Goal: Task Accomplishment & Management: Use online tool/utility

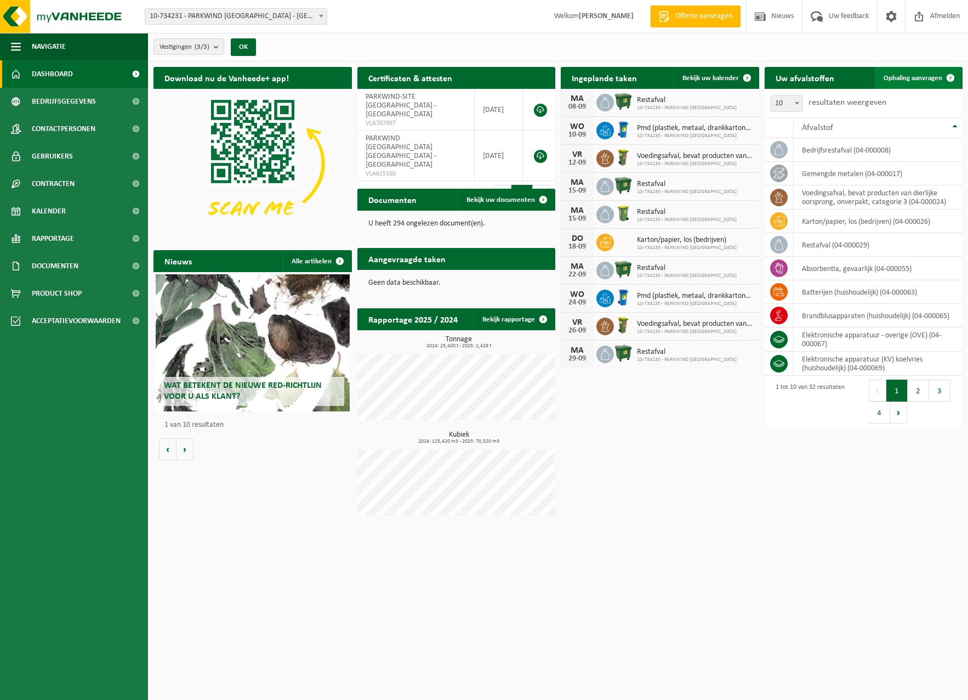
click at [922, 72] on link "Ophaling aanvragen" at bounding box center [918, 78] width 87 height 22
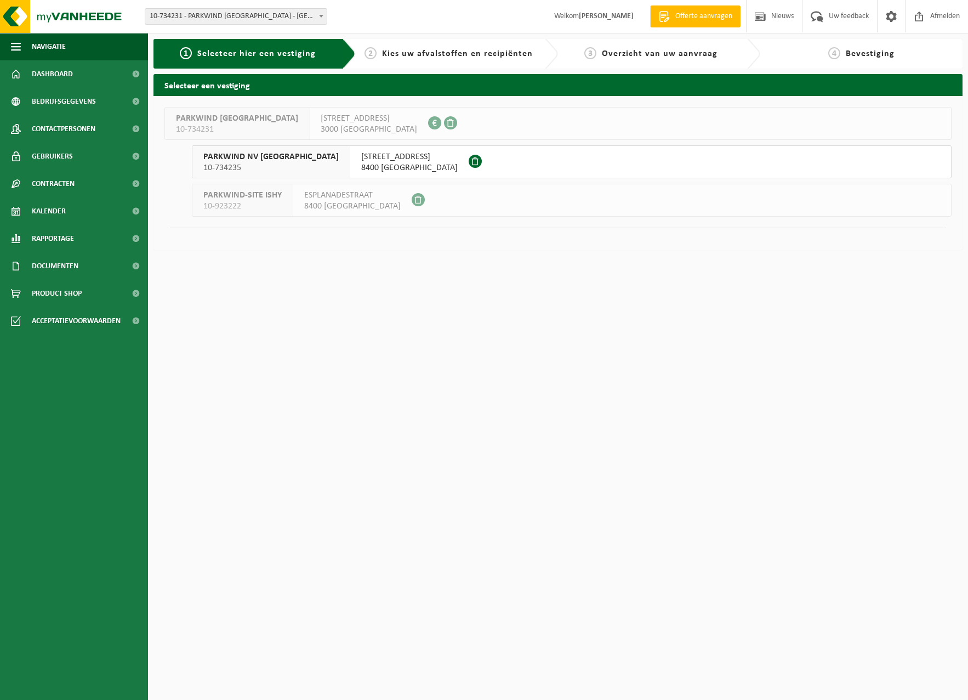
click at [389, 166] on span "8400 OOSTENDE" at bounding box center [409, 167] width 97 height 11
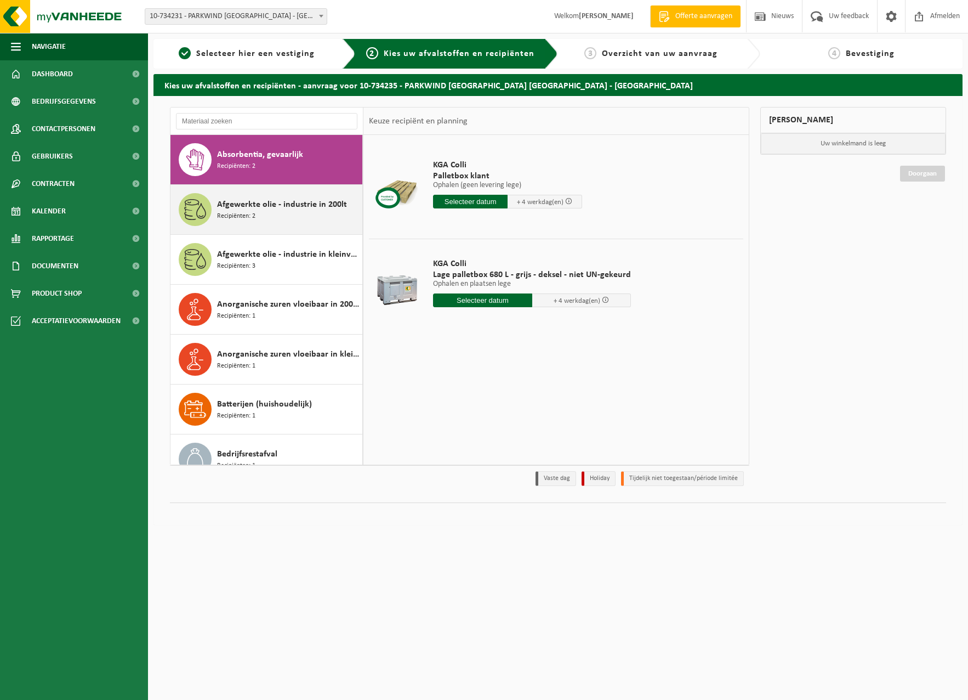
click at [266, 220] on div "Afgewerkte olie - industrie in 200lt Recipiënten: 2" at bounding box center [288, 209] width 143 height 33
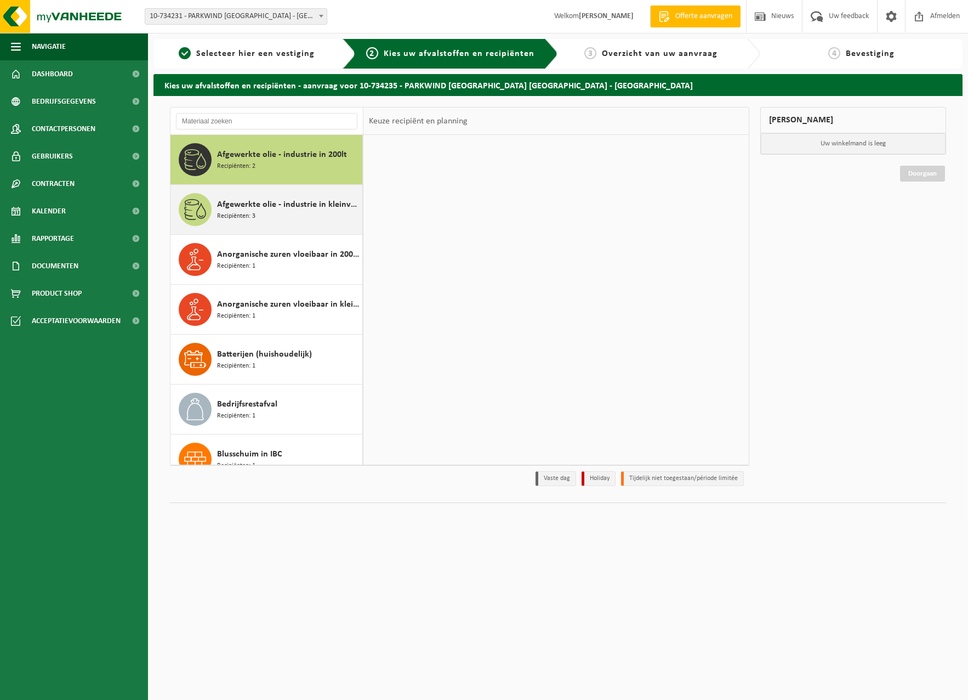
click at [281, 208] on span "Afgewerkte olie - industrie in kleinverpakking" at bounding box center [288, 204] width 143 height 13
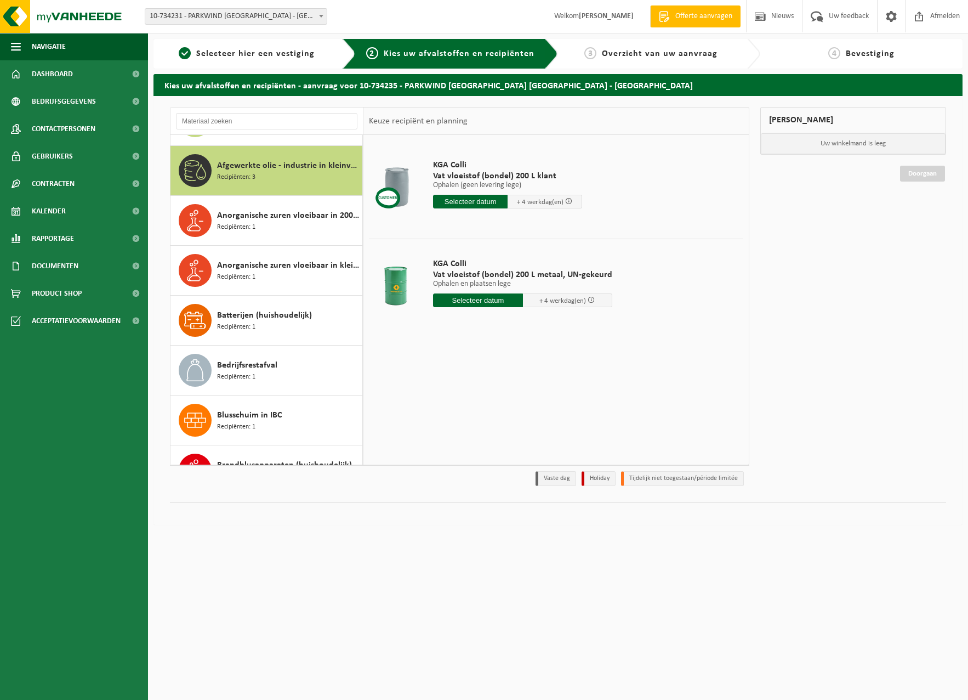
scroll to position [100, 0]
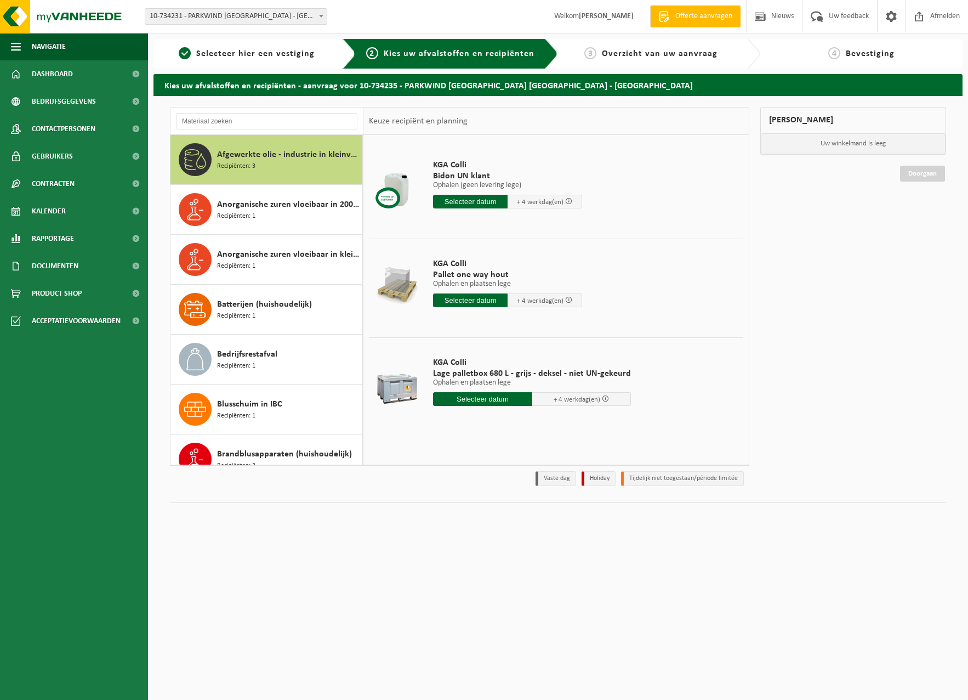
click at [450, 195] on input "text" at bounding box center [470, 202] width 75 height 14
click at [464, 275] on div "9" at bounding box center [462, 282] width 19 height 18
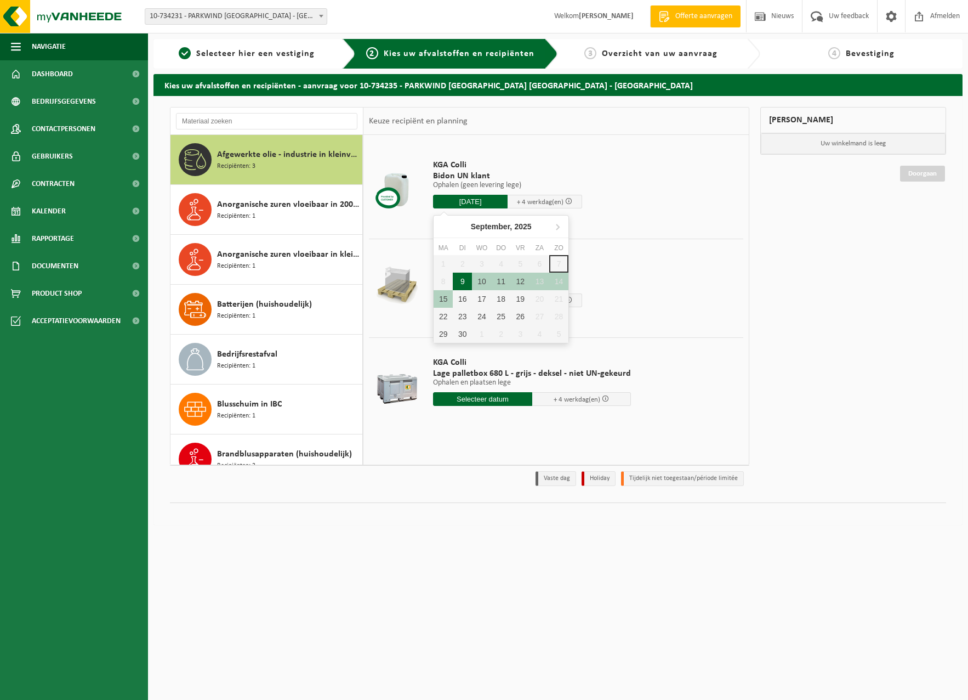
type input "Van 2025-09-09"
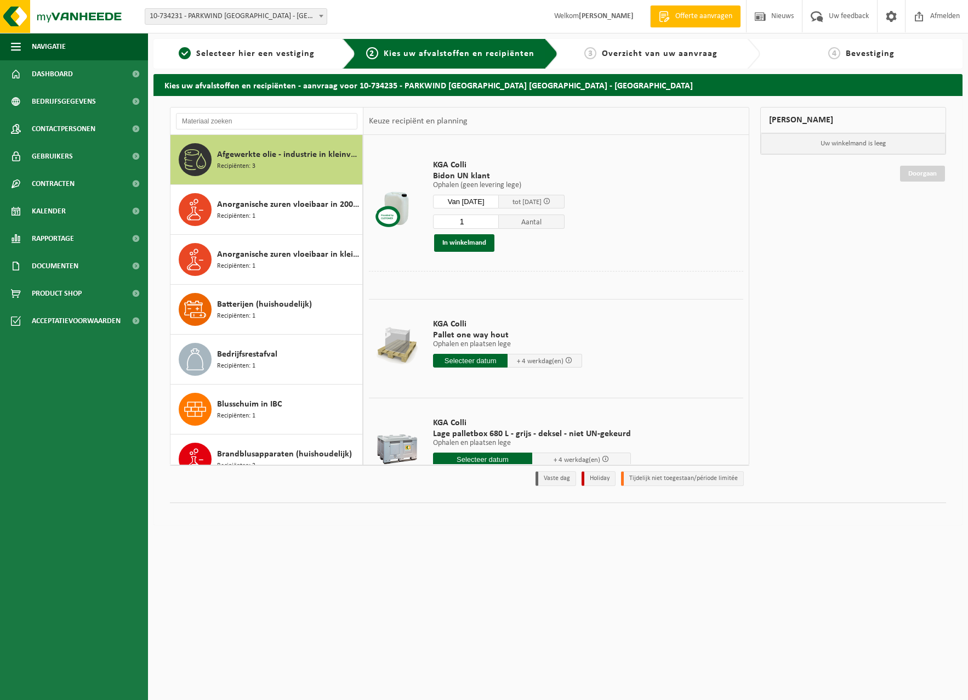
click at [487, 215] on input "1" at bounding box center [466, 221] width 66 height 14
click at [471, 220] on input "number" at bounding box center [466, 221] width 66 height 14
type input "20"
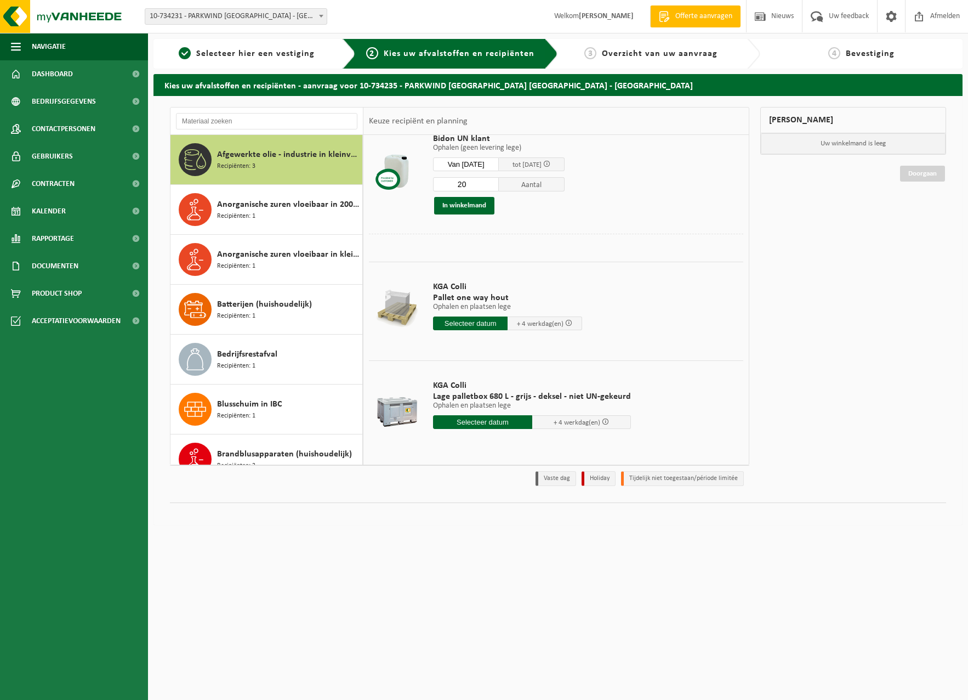
scroll to position [0, 0]
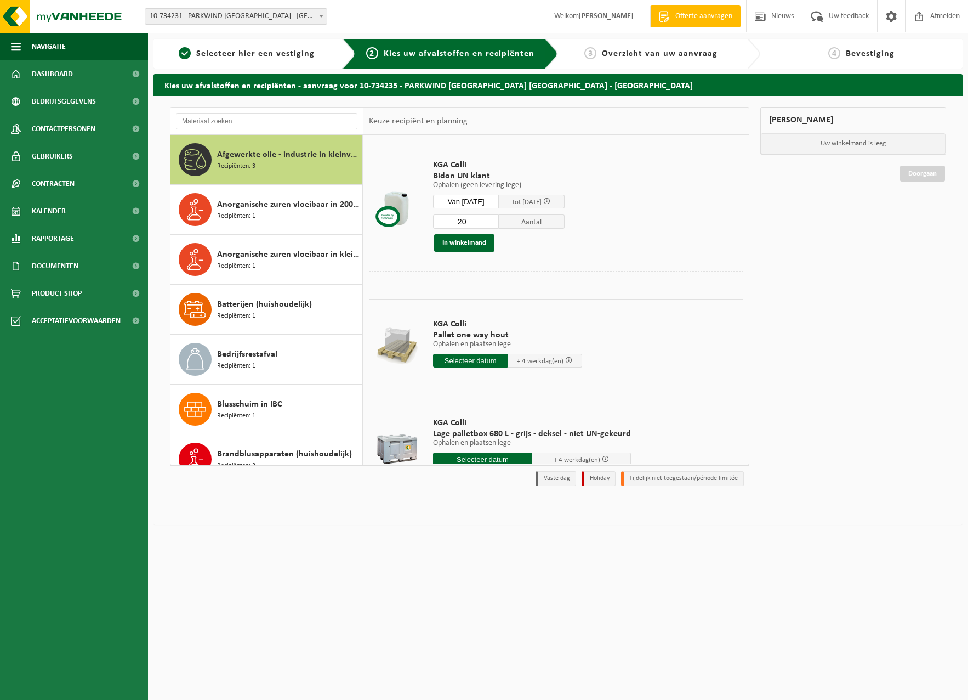
drag, startPoint x: 140, startPoint y: 547, endPoint x: 181, endPoint y: 520, distance: 49.3
click at [140, 547] on ul "Navigatie Offerte aanvragen Nieuws Uw feedback Afmelden Dashboard Bedrijfsgegev…" at bounding box center [74, 366] width 148 height 667
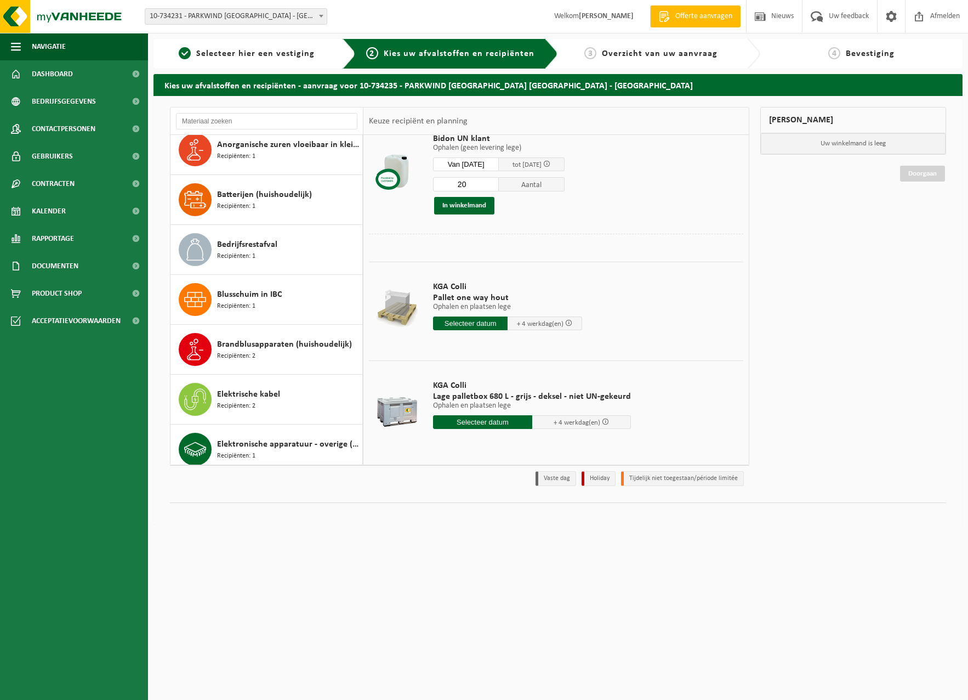
scroll to position [155, 0]
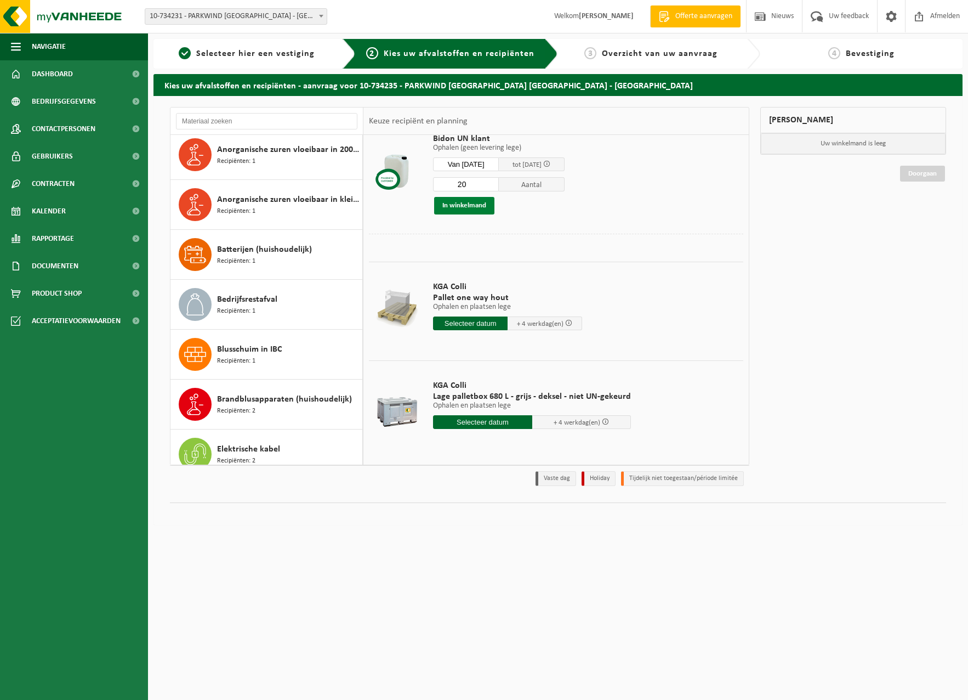
click at [451, 204] on button "In winkelmand" at bounding box center [464, 206] width 60 height 18
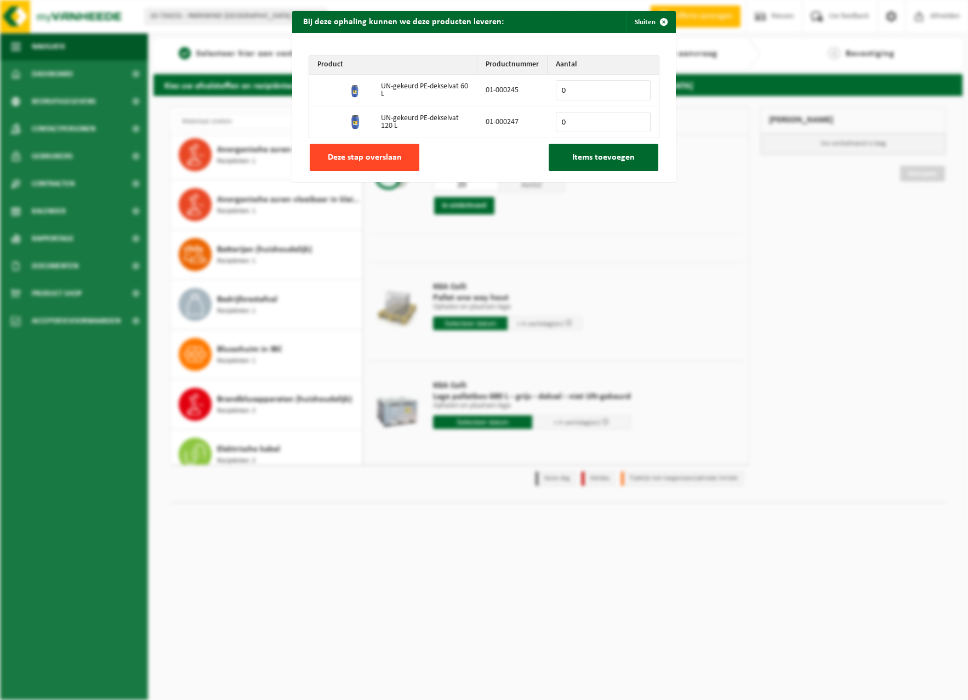
click at [377, 155] on span "Deze stap overslaan" at bounding box center [365, 157] width 74 height 9
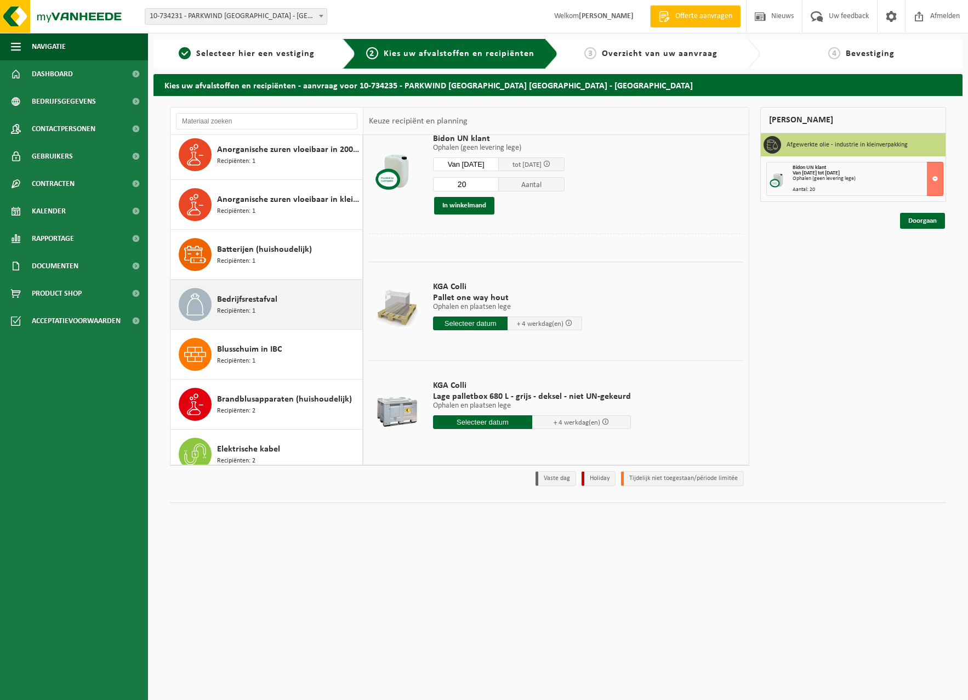
click at [262, 306] on div "Bedrijfsrestafval Recipiënten: 1" at bounding box center [288, 304] width 143 height 33
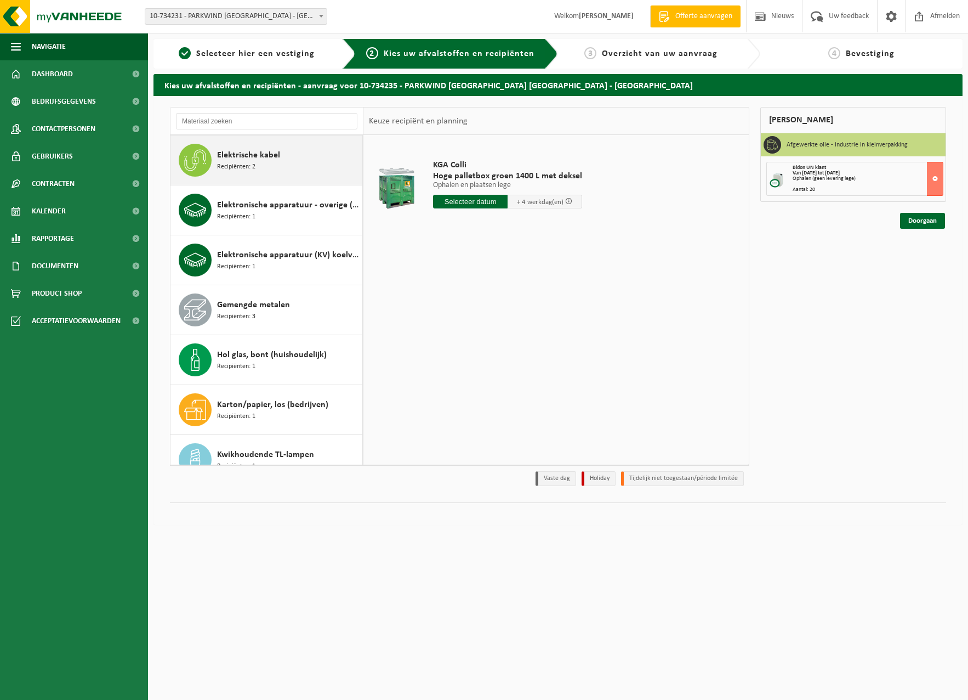
scroll to position [464, 0]
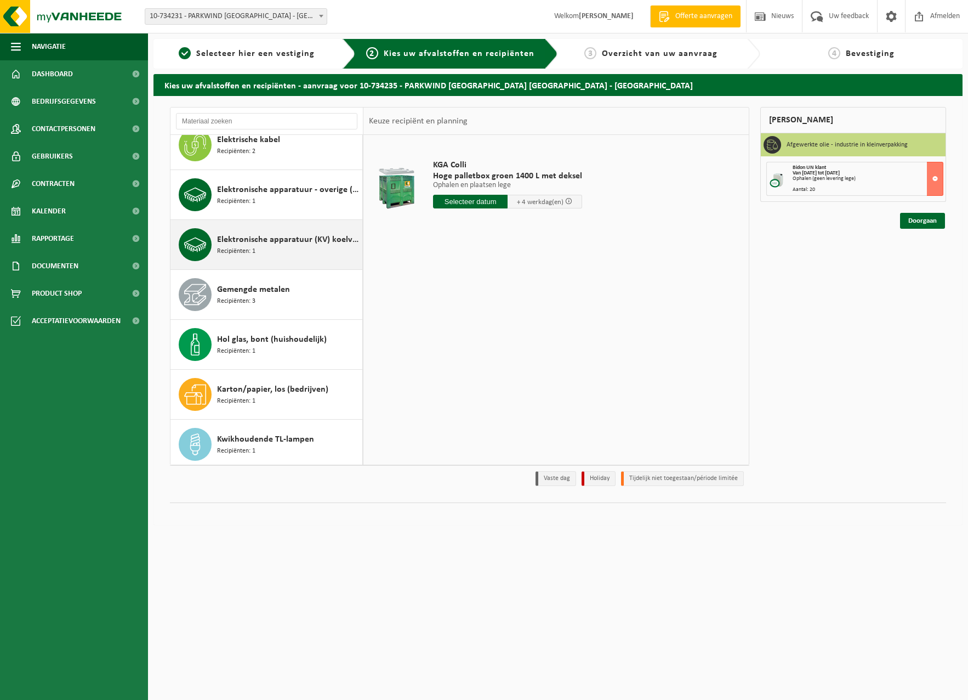
click at [274, 246] on div "Elektronische apparatuur (KV) koelvries (huishoudelijk) Recipiënten: 1" at bounding box center [288, 244] width 143 height 33
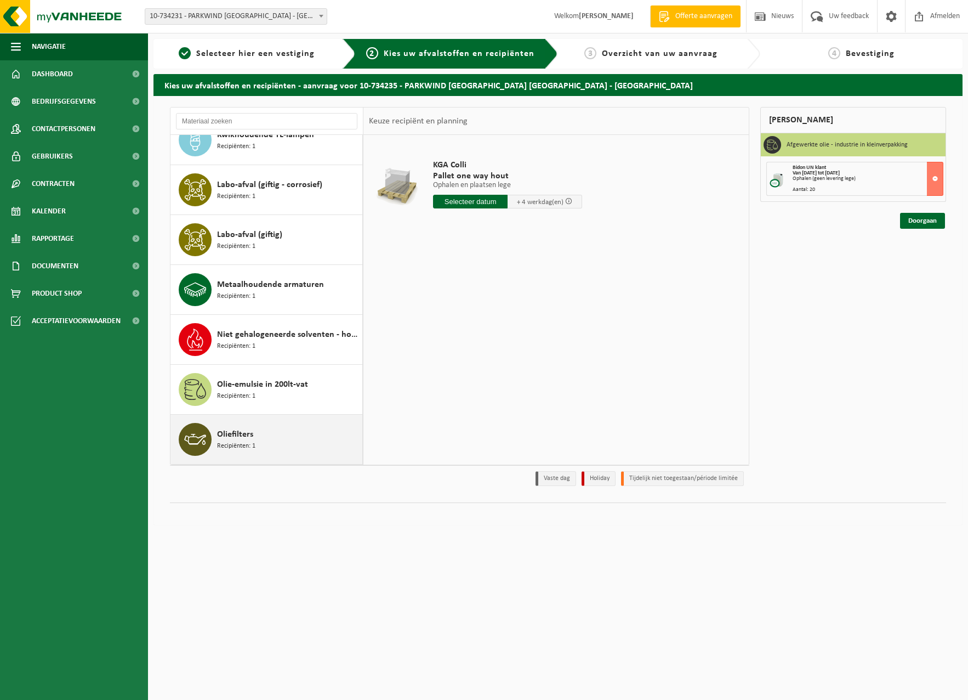
click at [233, 429] on span "Oliefilters" at bounding box center [235, 434] width 36 height 13
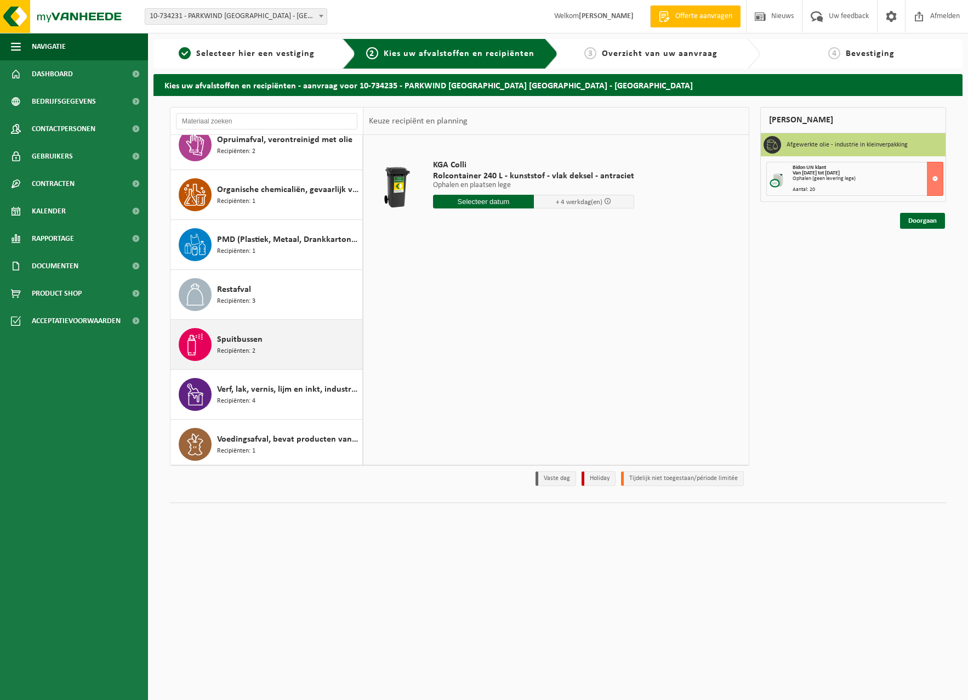
scroll to position [1217, 0]
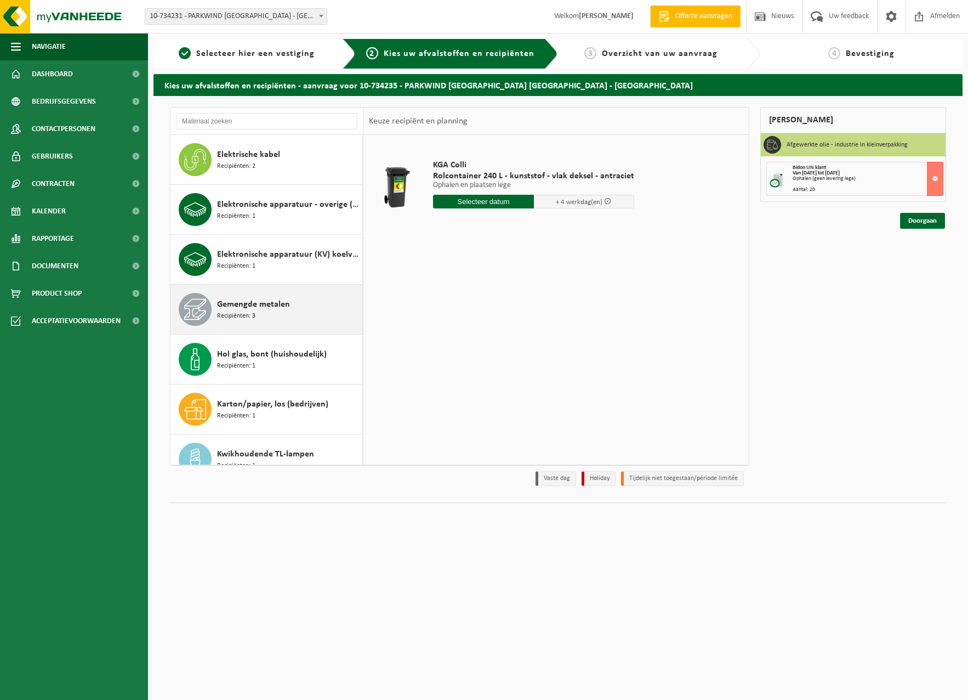
click at [257, 313] on div "Gemengde metalen Recipiënten: 3" at bounding box center [288, 309] width 143 height 33
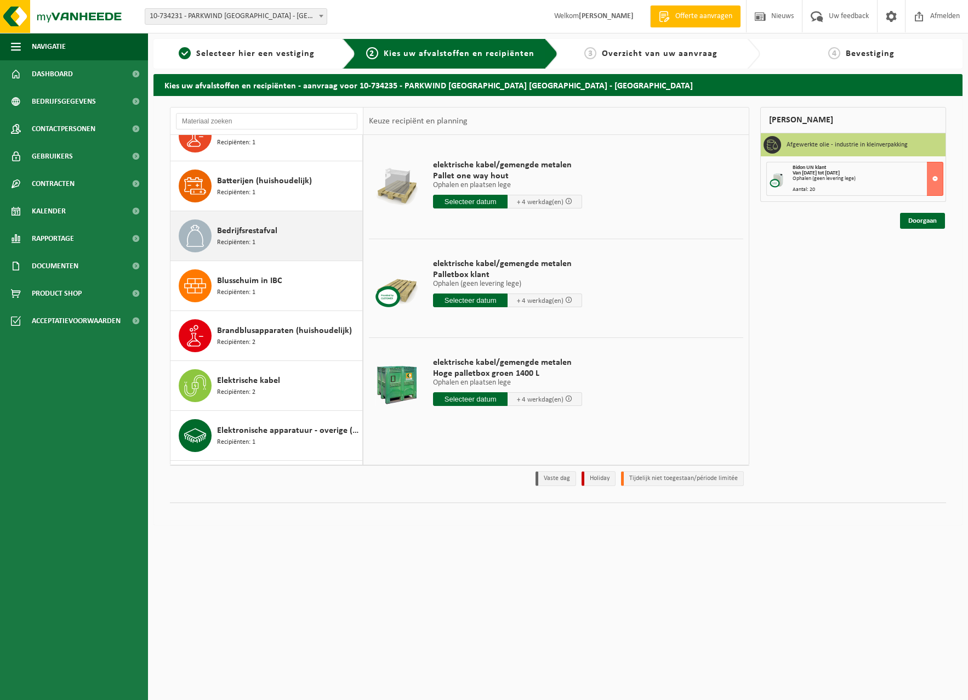
scroll to position [274, 0]
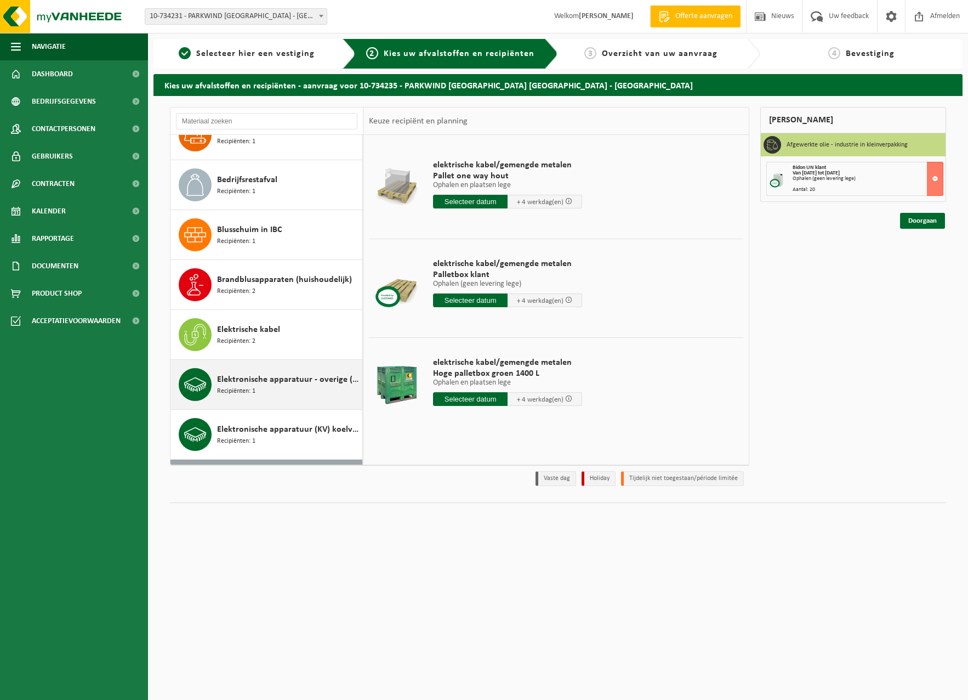
click at [278, 388] on div "Elektronische apparatuur - overige (OVE) Recipiënten: 1" at bounding box center [288, 384] width 143 height 33
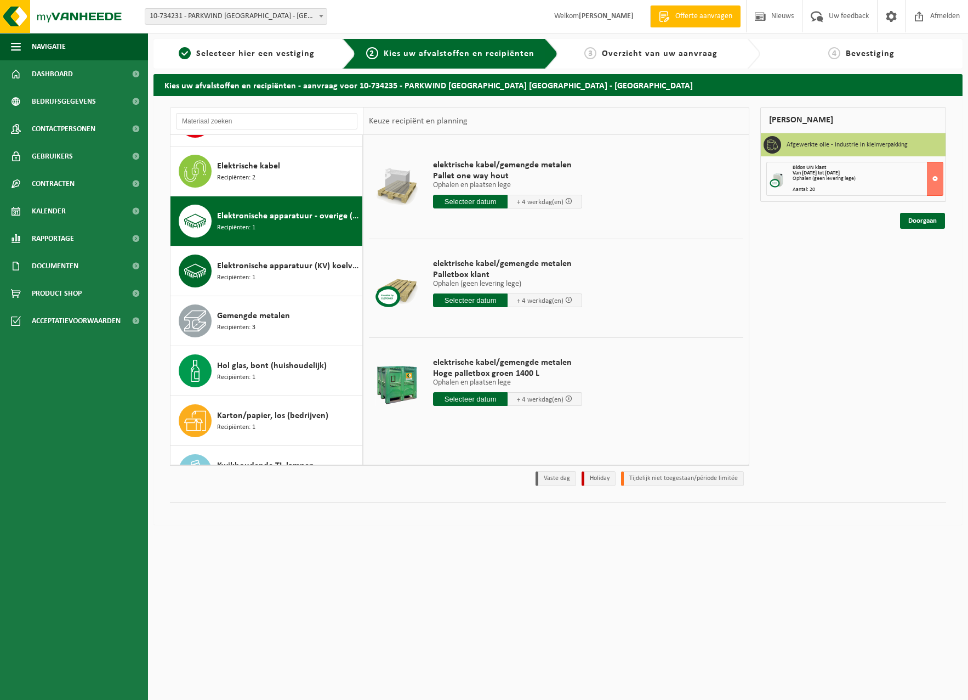
scroll to position [499, 0]
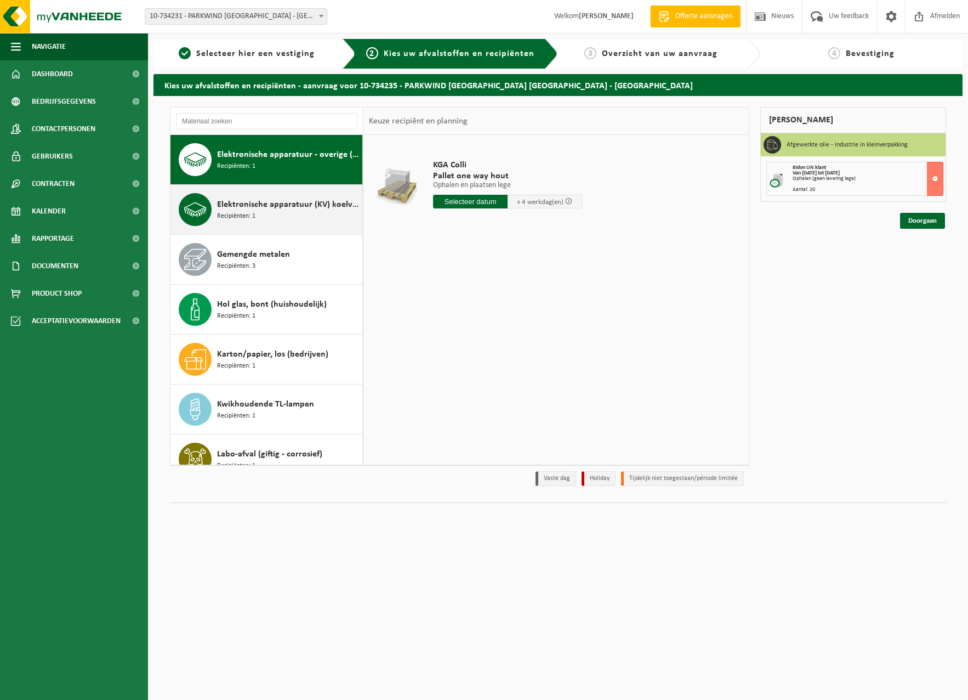
click at [274, 201] on span "Elektronische apparatuur (KV) koelvries (huishoudelijk)" at bounding box center [288, 204] width 143 height 13
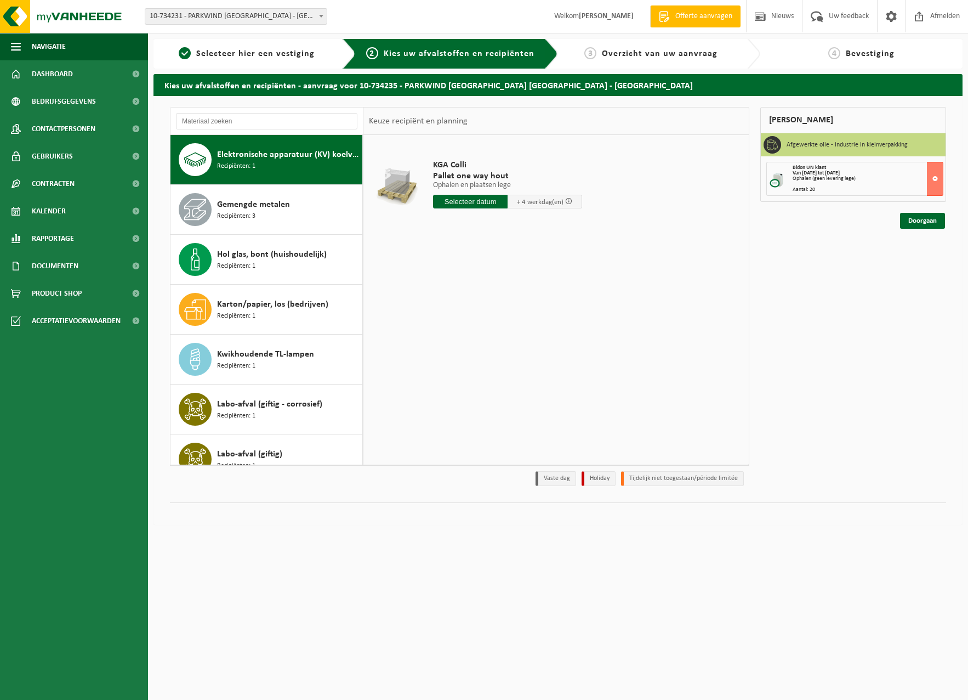
click at [274, 201] on span "Gemengde metalen" at bounding box center [253, 204] width 73 height 13
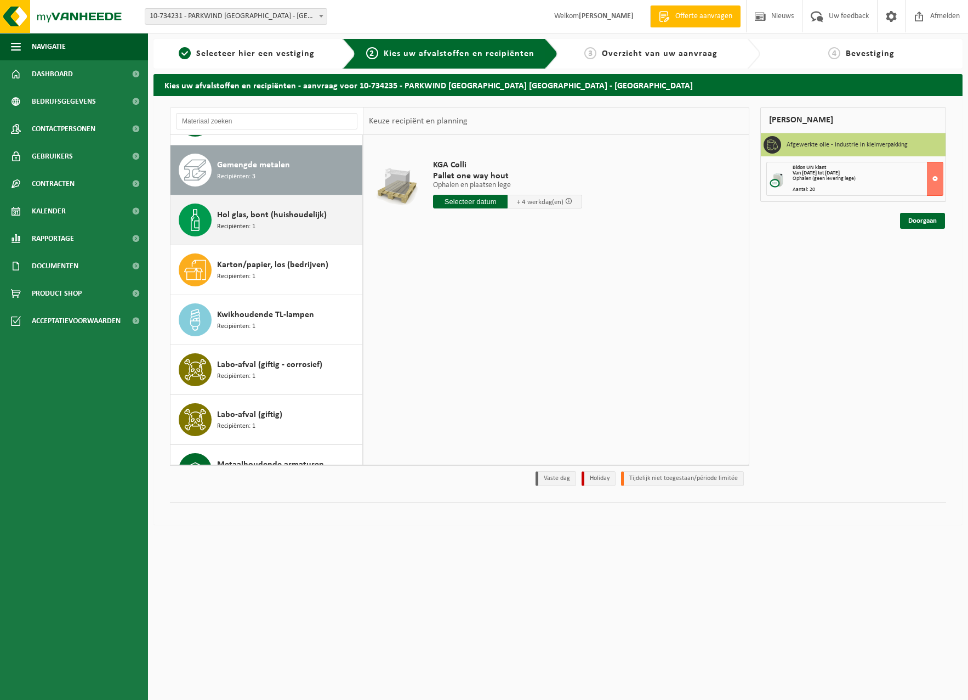
scroll to position [599, 0]
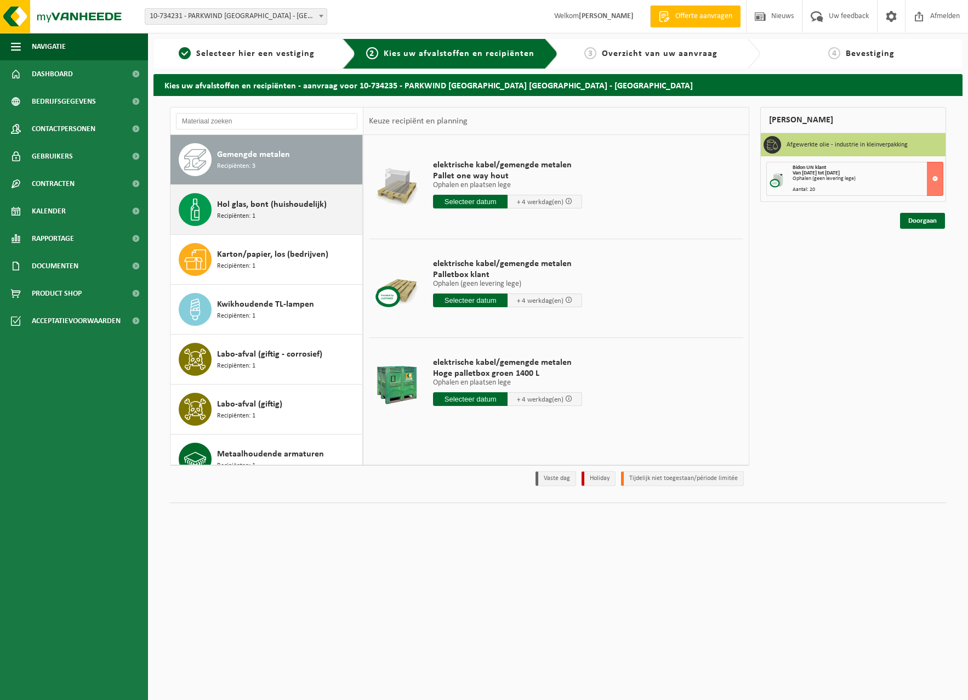
click at [226, 215] on span "Recipiënten: 1" at bounding box center [236, 216] width 38 height 10
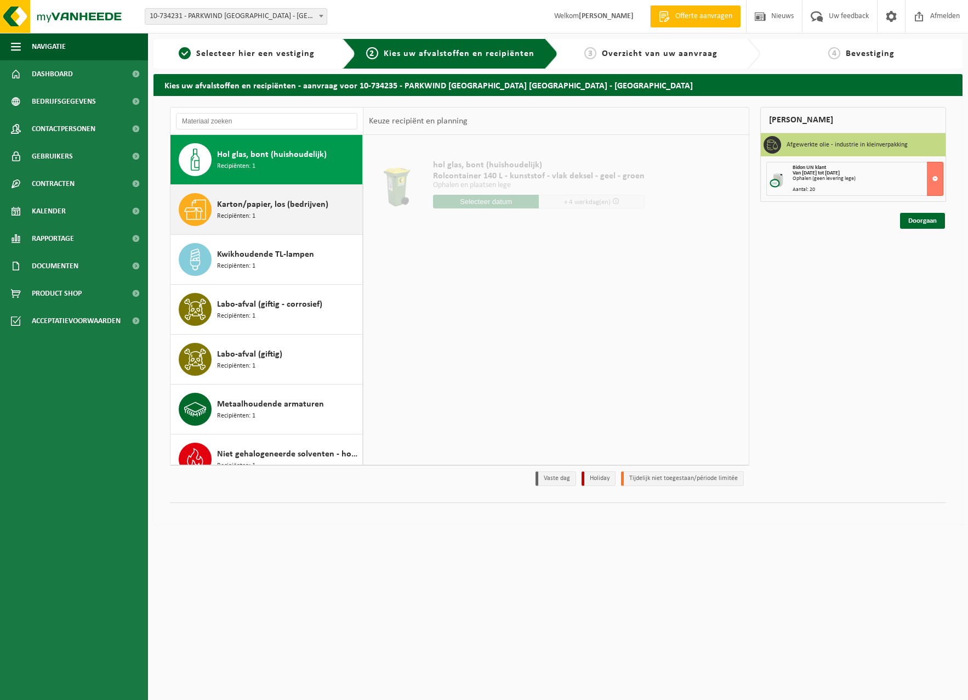
click at [245, 228] on div "Karton/papier, los (bedrijven) Recipiënten: 1" at bounding box center [267, 209] width 192 height 49
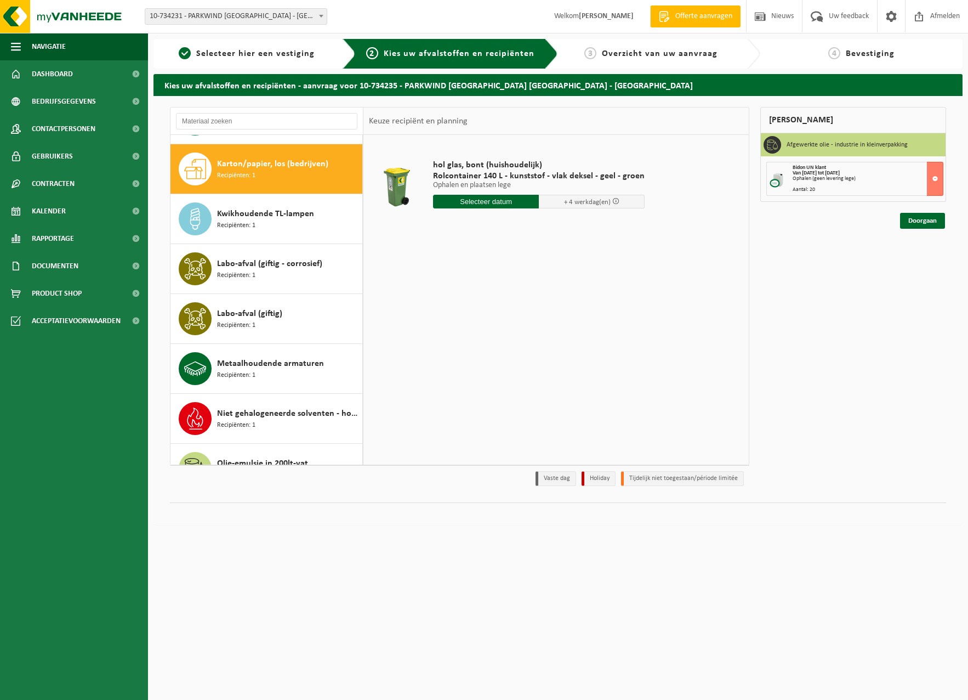
scroll to position [699, 0]
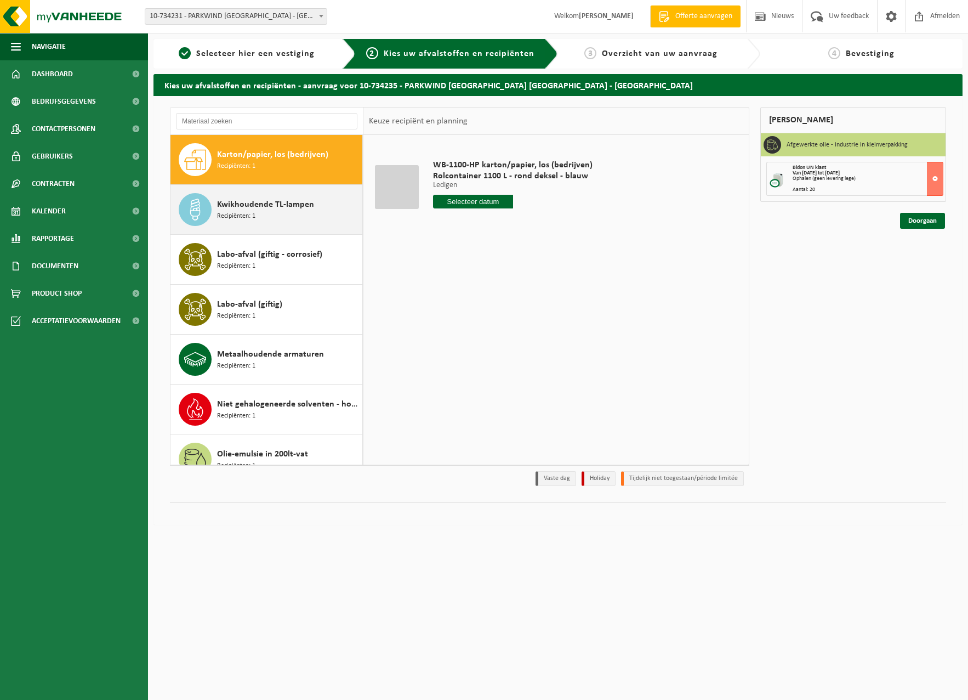
click at [259, 222] on div "Kwikhoudende TL-lampen Recipiënten: 1" at bounding box center [288, 209] width 143 height 33
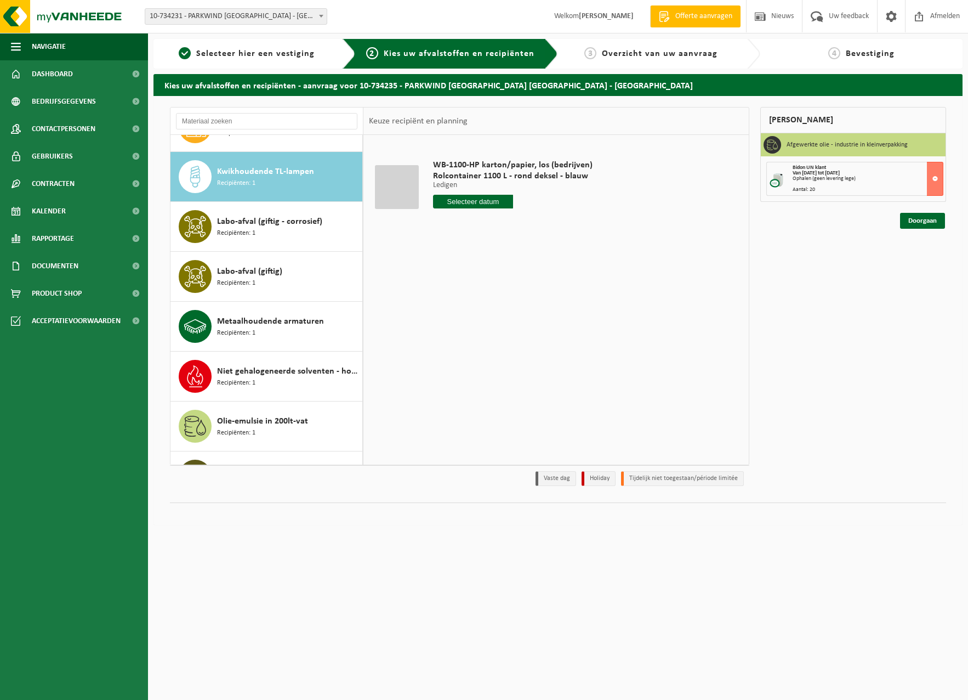
scroll to position [748, 0]
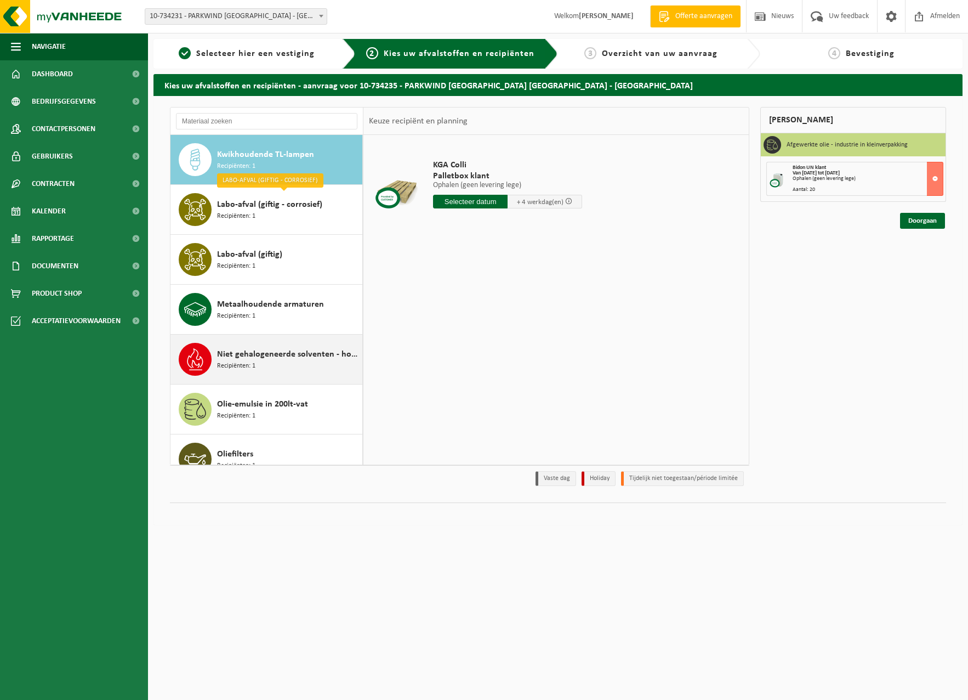
click at [251, 361] on span "Recipiënten: 1" at bounding box center [236, 366] width 38 height 10
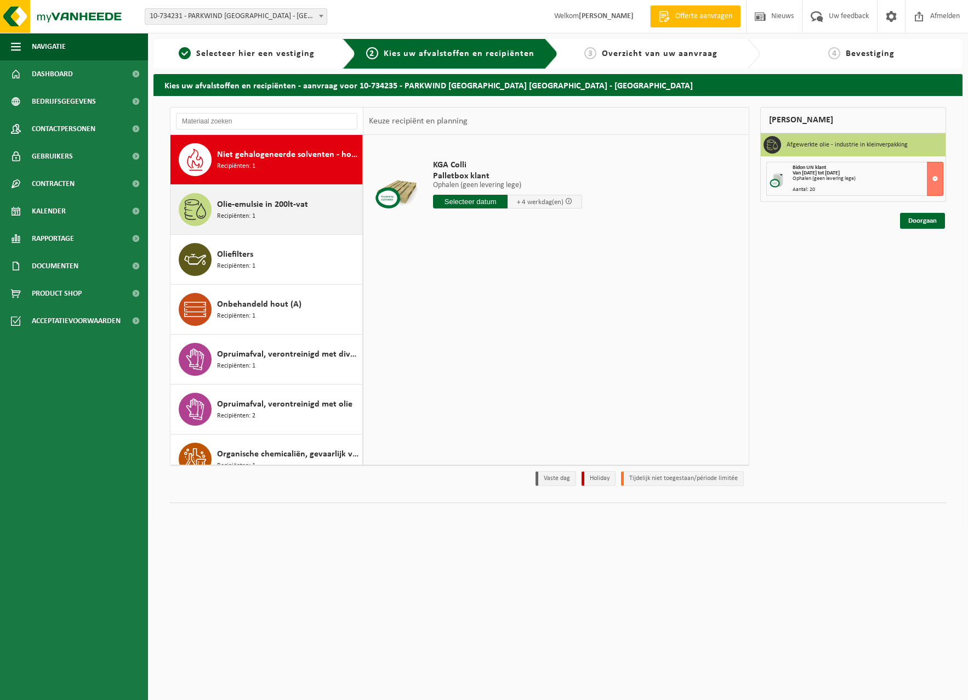
scroll to position [948, 0]
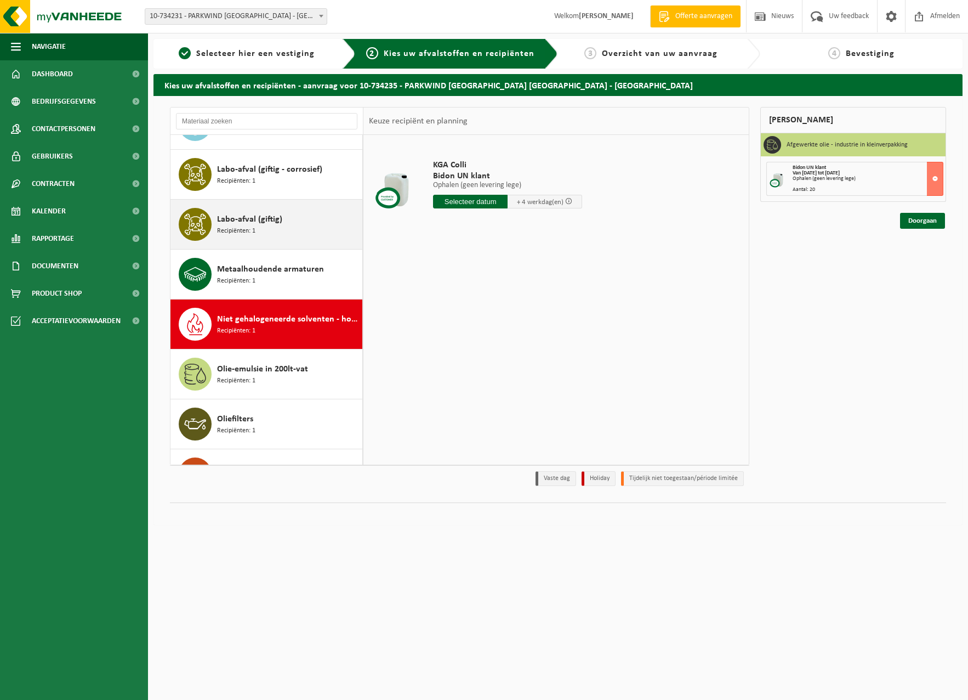
click at [248, 241] on div "Labo-afval (giftig) Recipiënten: 1" at bounding box center [267, 224] width 192 height 49
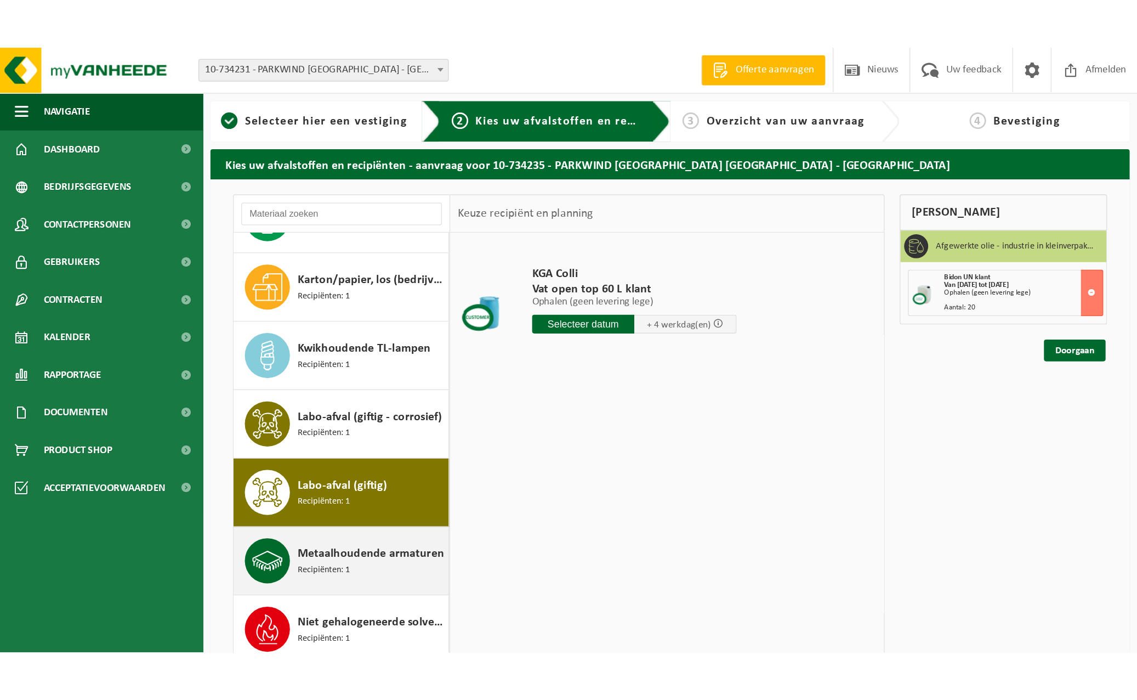
scroll to position [684, 0]
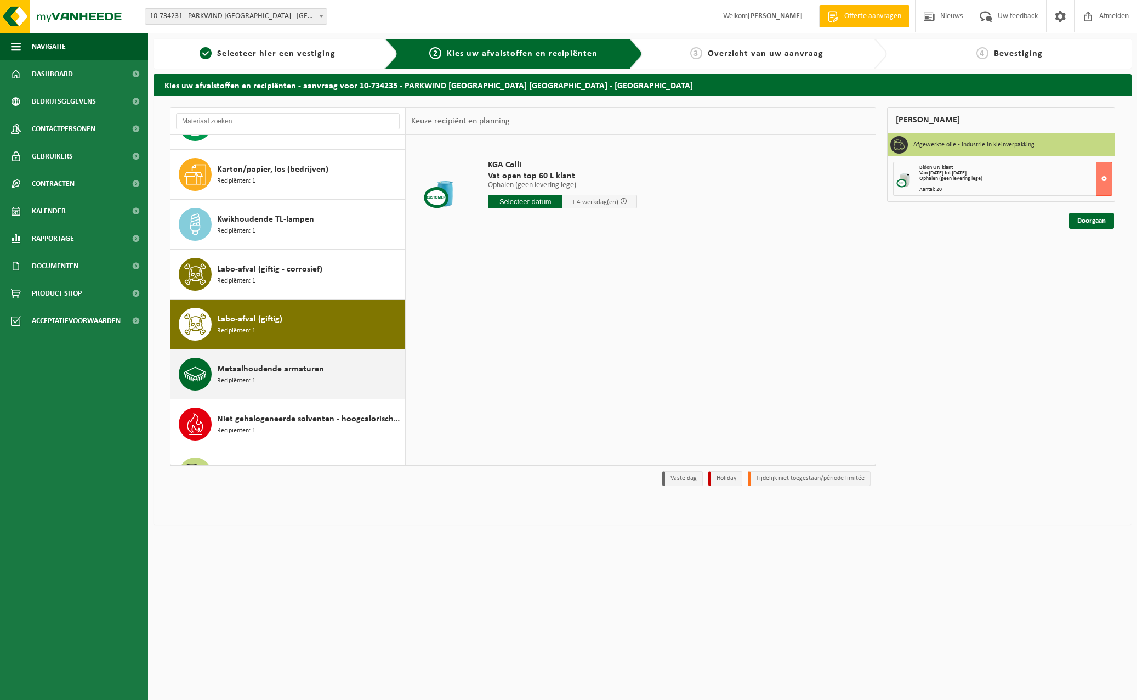
click at [287, 361] on div "Metaalhoudende armaturen Recipiënten: 1" at bounding box center [309, 373] width 185 height 33
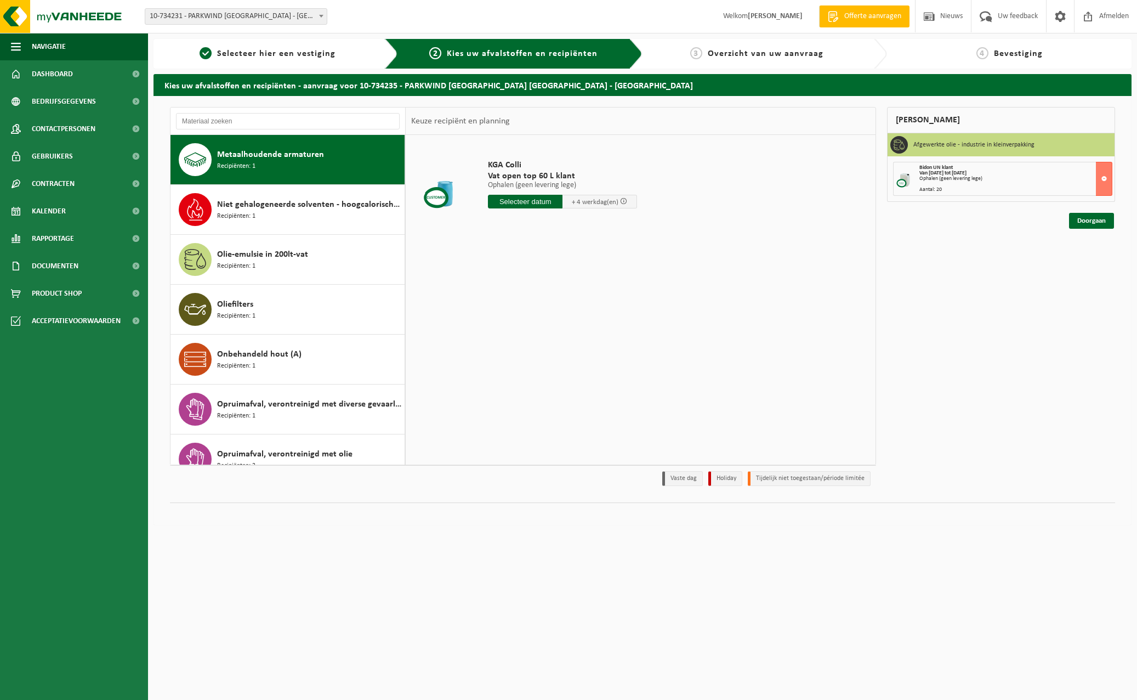
scroll to position [898, 0]
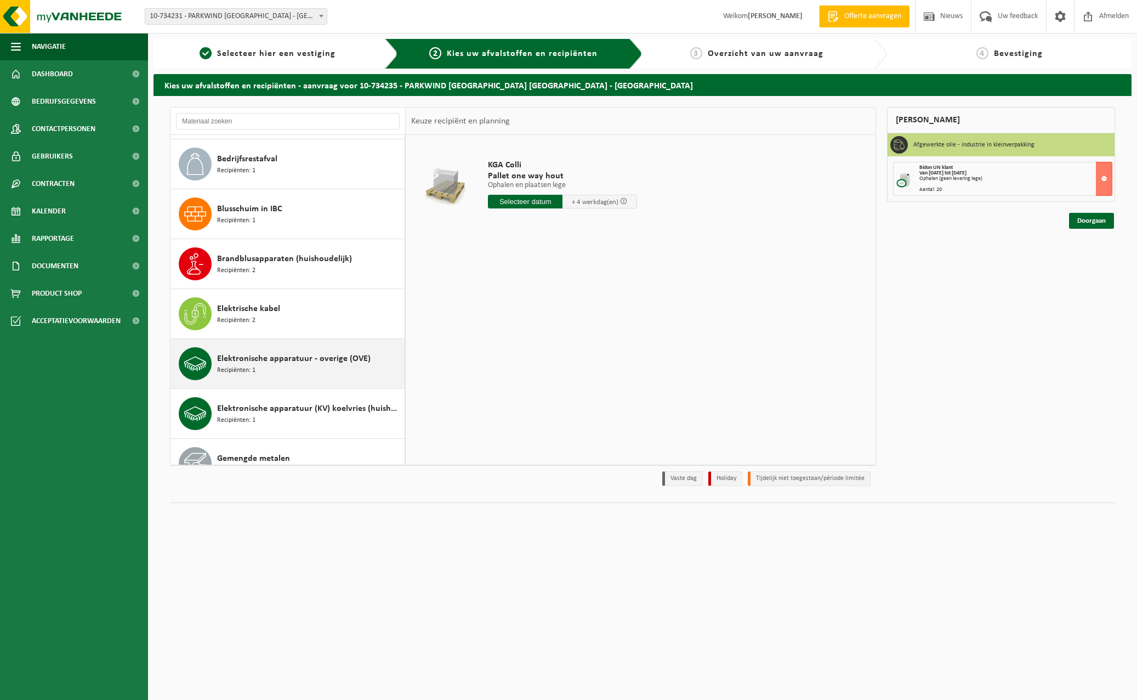
click at [320, 361] on span "Elektronische apparatuur - overige (OVE)" at bounding box center [294, 358] width 154 height 13
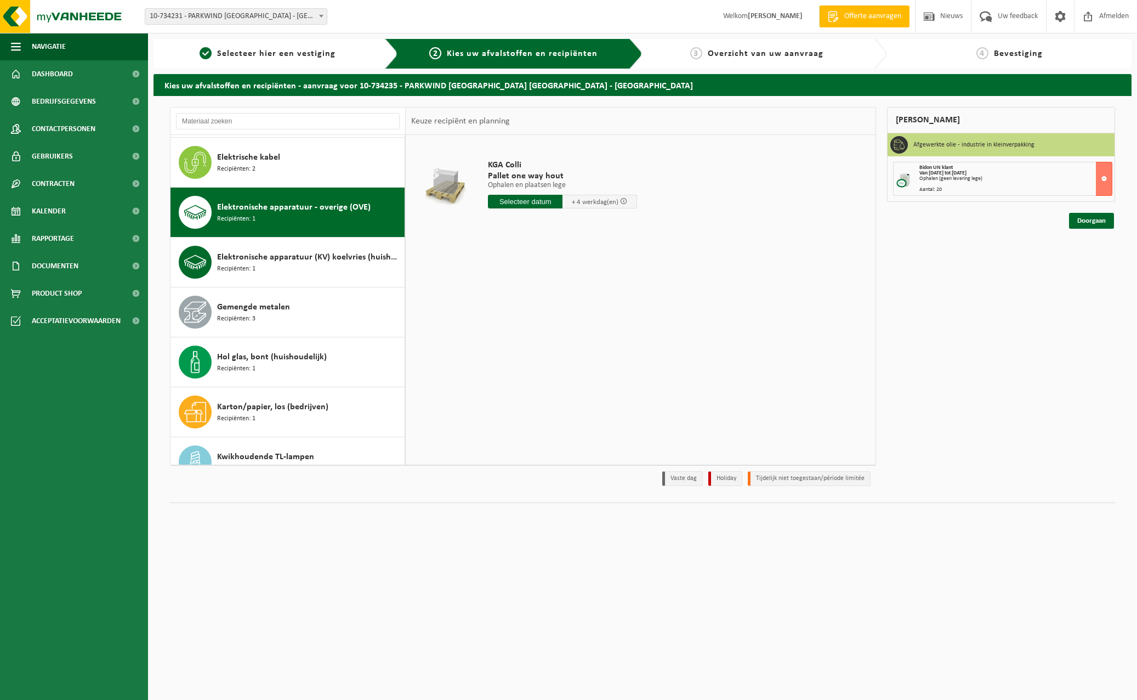
scroll to position [499, 0]
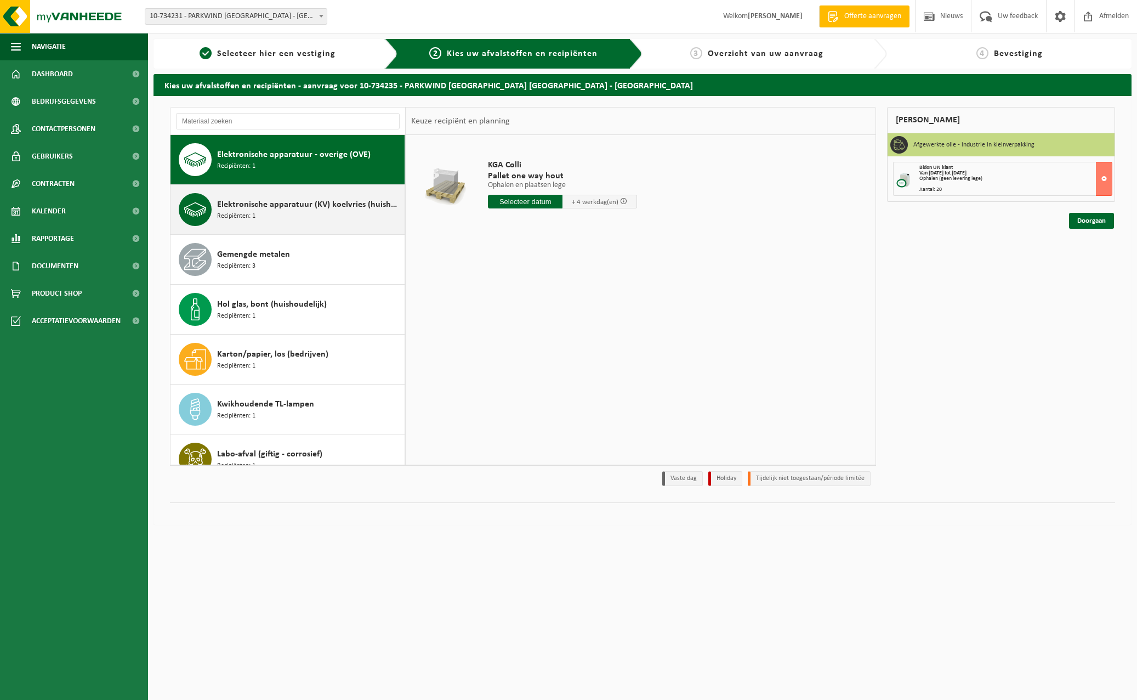
click at [285, 217] on div "Elektronische apparatuur (KV) koelvries (huishoudelijk) Recipiënten: 1" at bounding box center [309, 209] width 185 height 33
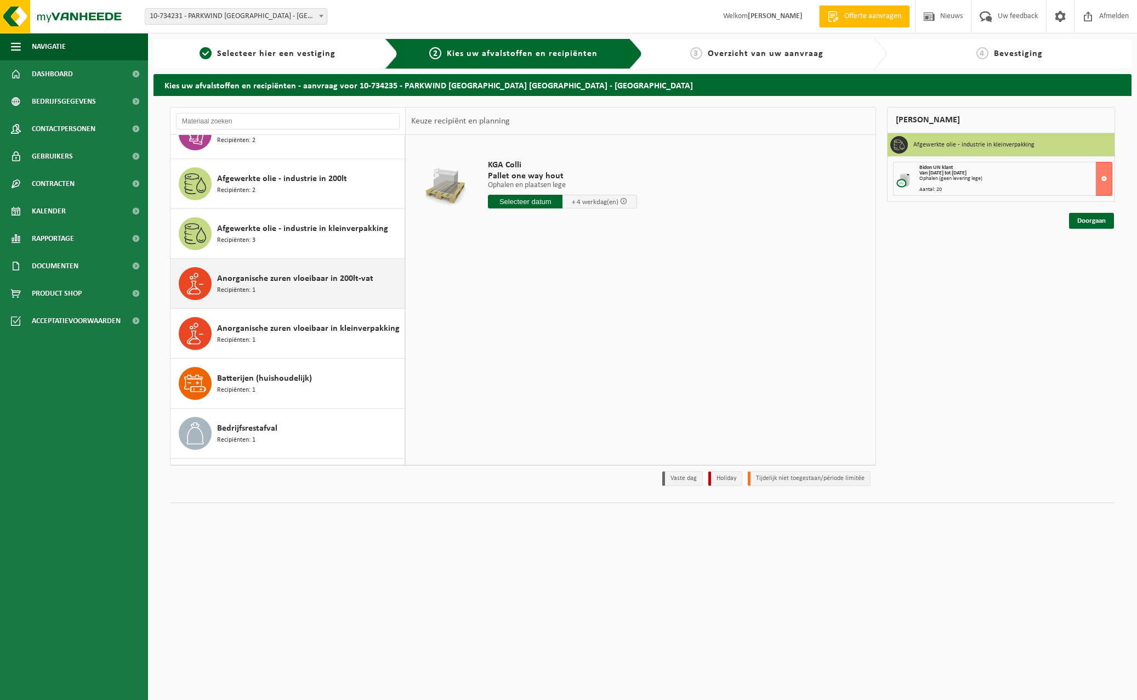
scroll to position [55, 0]
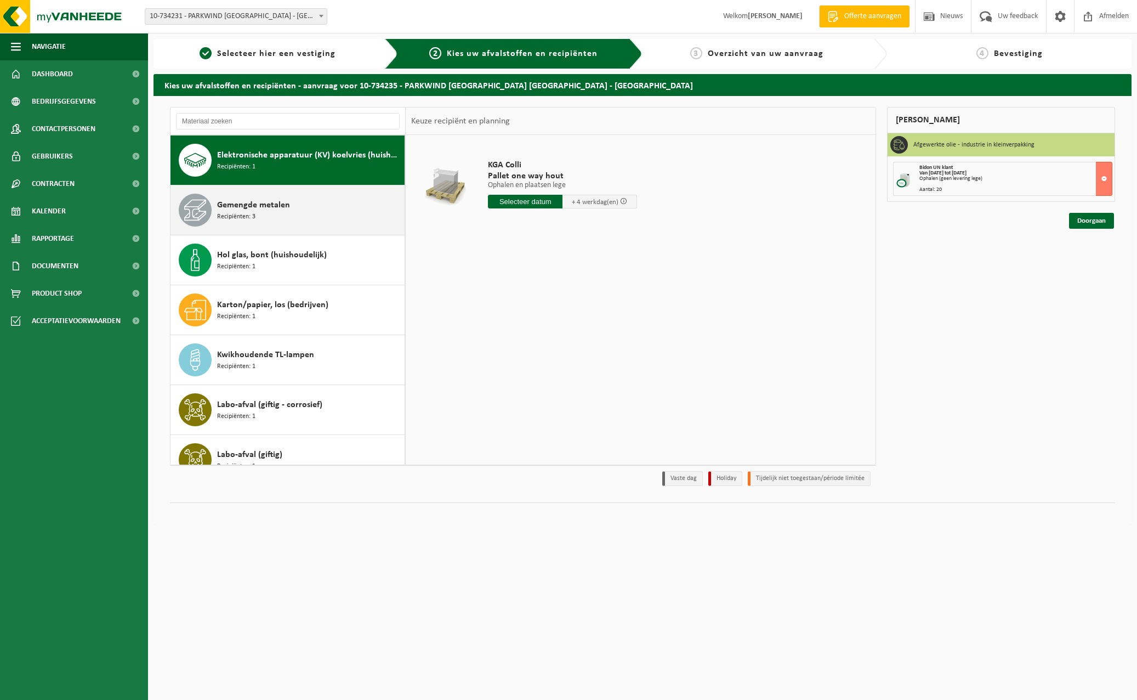
click at [294, 213] on div "Gemengde metalen Recipiënten: 3" at bounding box center [309, 210] width 185 height 33
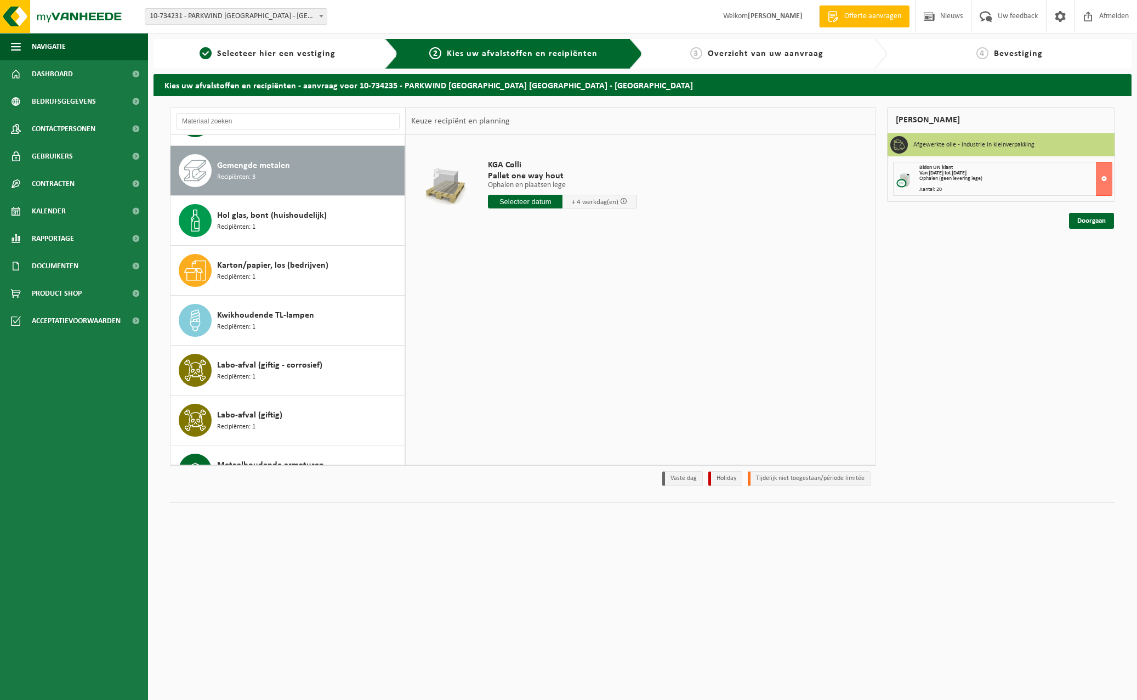
scroll to position [599, 0]
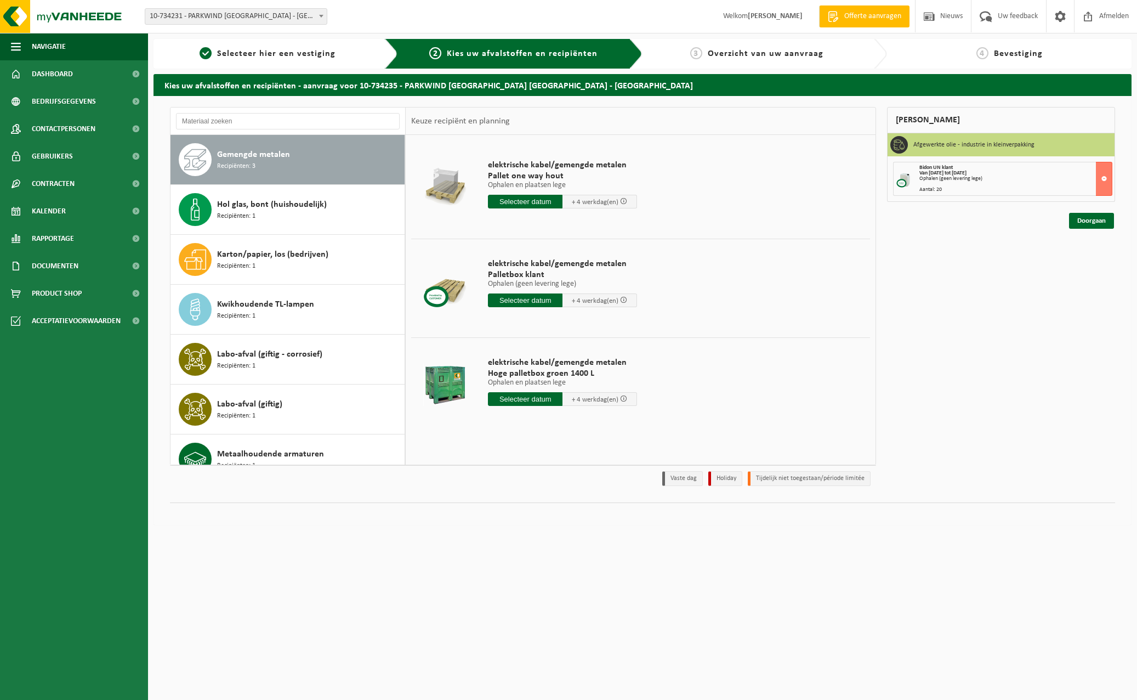
click at [528, 401] on input "text" at bounding box center [525, 399] width 75 height 14
click at [523, 478] on div "9" at bounding box center [517, 479] width 19 height 18
type input "Van 2025-09-09"
type input "2025-09-09"
click at [527, 458] on button "In winkelmand" at bounding box center [519, 461] width 60 height 18
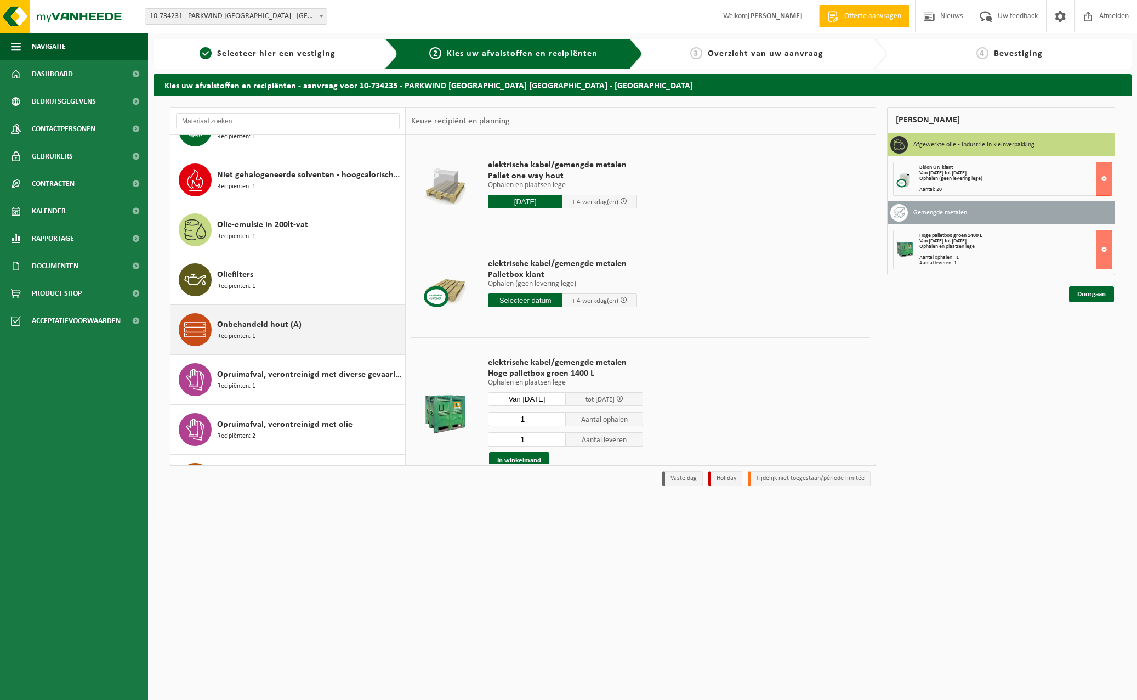
click at [275, 334] on div "Onbehandeld hout (A) Recipiënten: 1" at bounding box center [309, 329] width 185 height 33
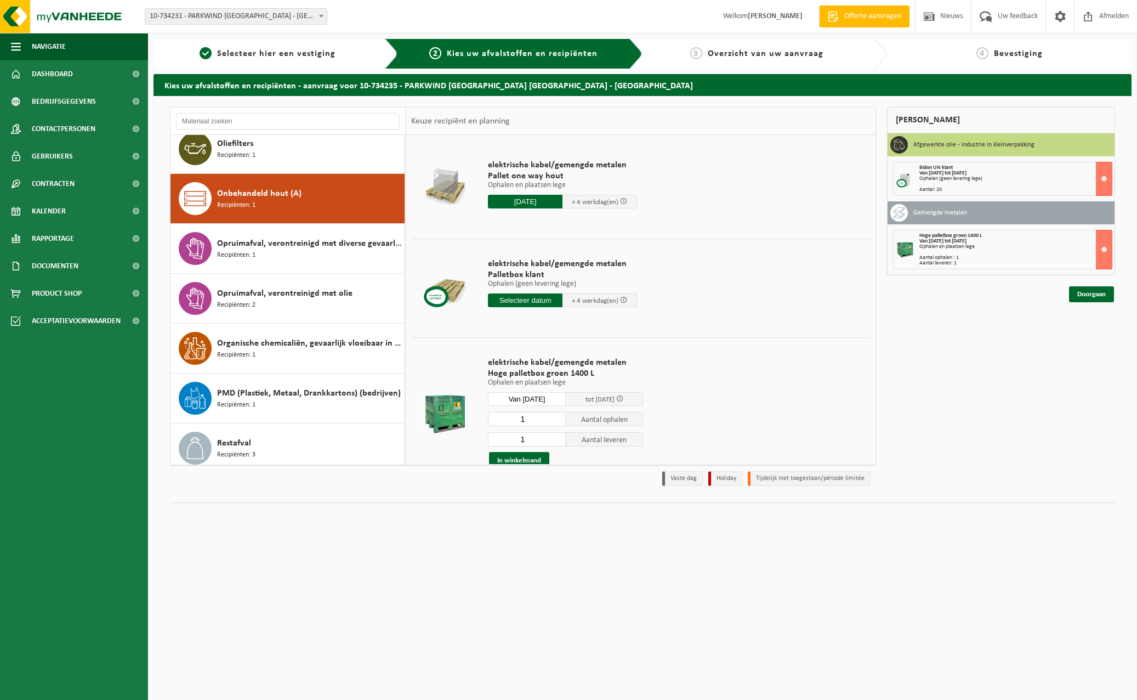
scroll to position [1098, 0]
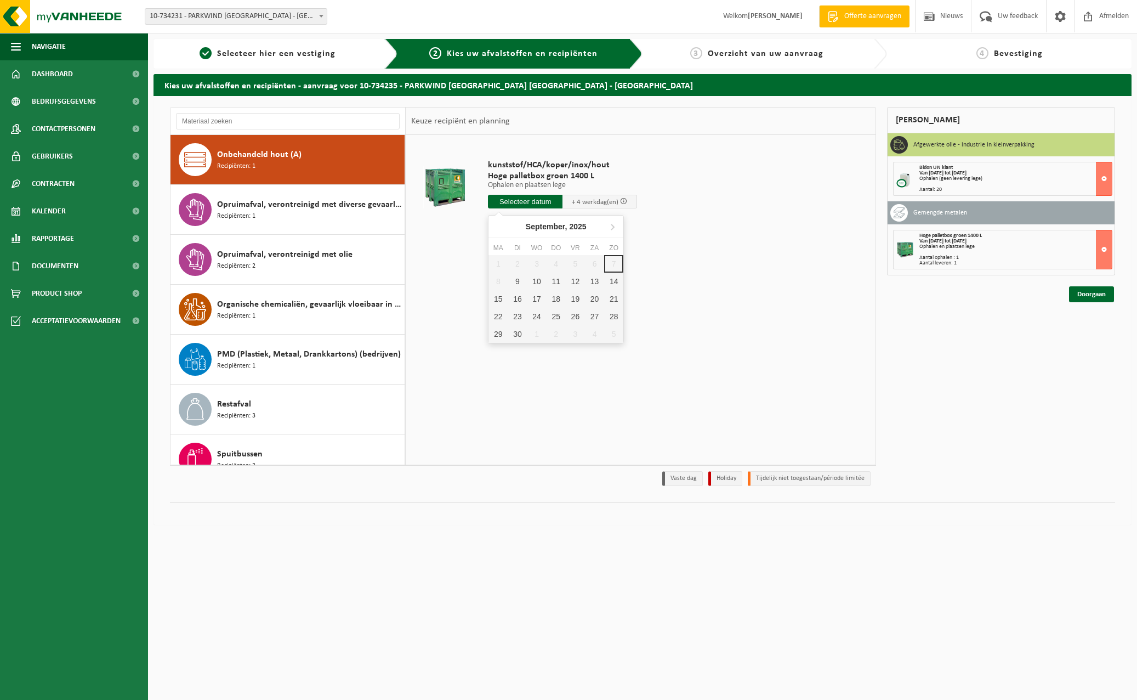
click at [525, 199] on input "text" at bounding box center [525, 202] width 75 height 14
click at [516, 281] on div "9" at bounding box center [517, 282] width 19 height 18
type input "Van 2025-09-09"
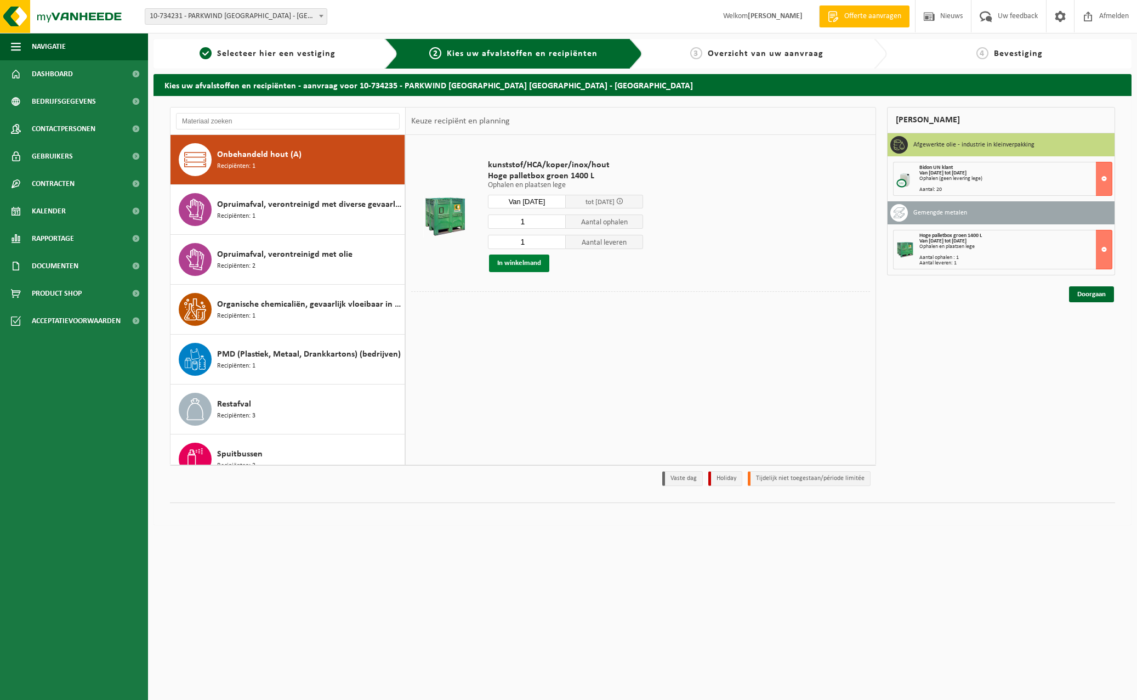
click at [535, 263] on button "In winkelmand" at bounding box center [519, 263] width 60 height 18
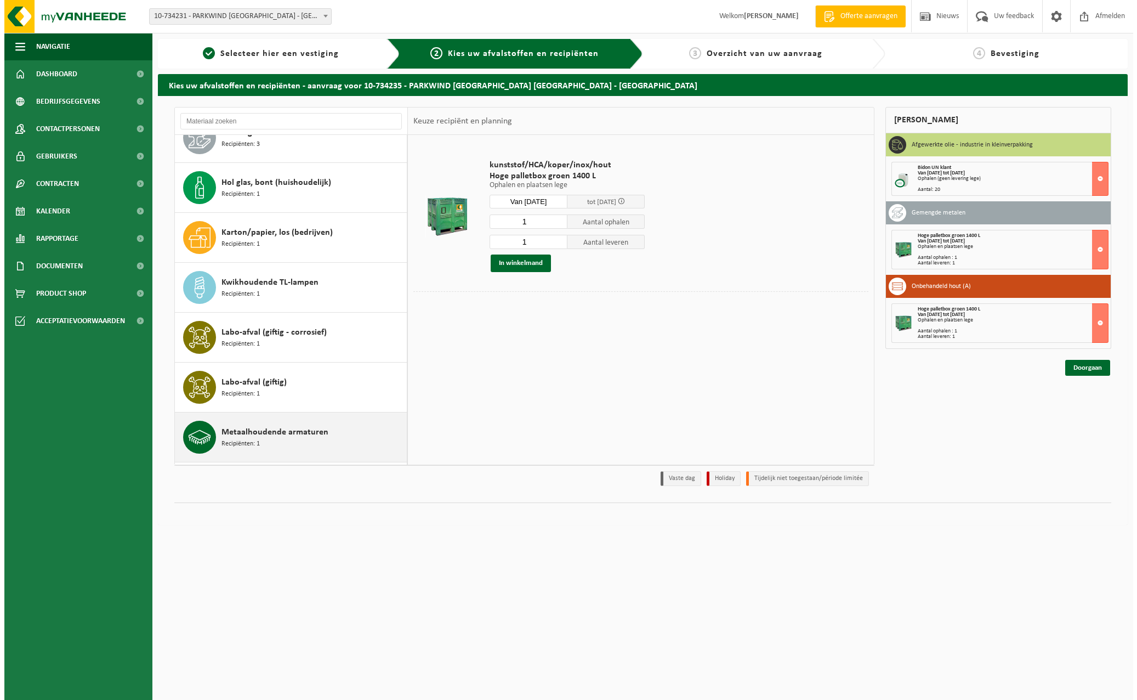
scroll to position [559, 0]
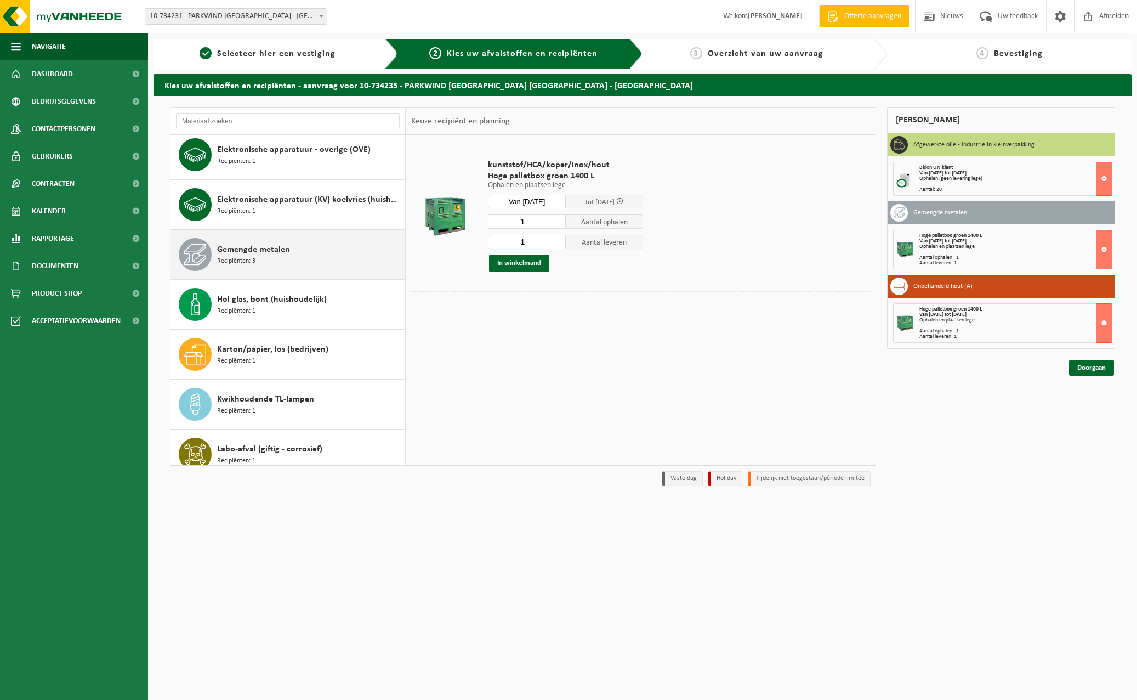
click at [263, 256] on span "Gemengde metalen" at bounding box center [253, 249] width 73 height 13
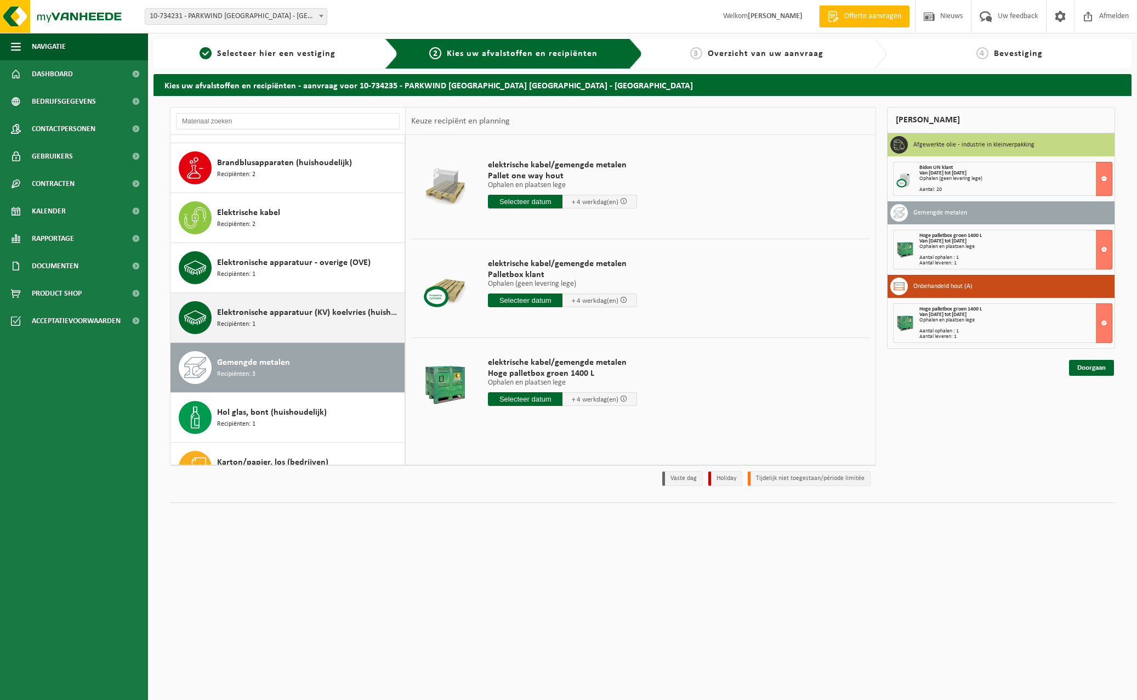
scroll to position [379, 0]
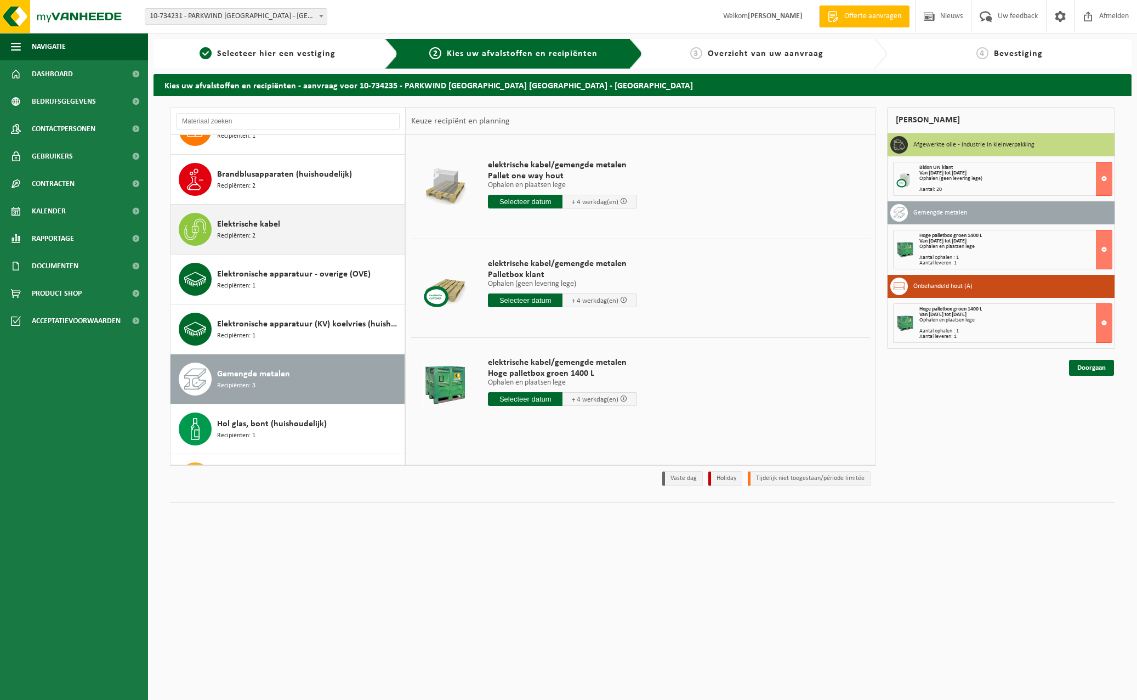
click at [281, 238] on div "Elektrische kabel Recipiënten: 2" at bounding box center [309, 229] width 185 height 33
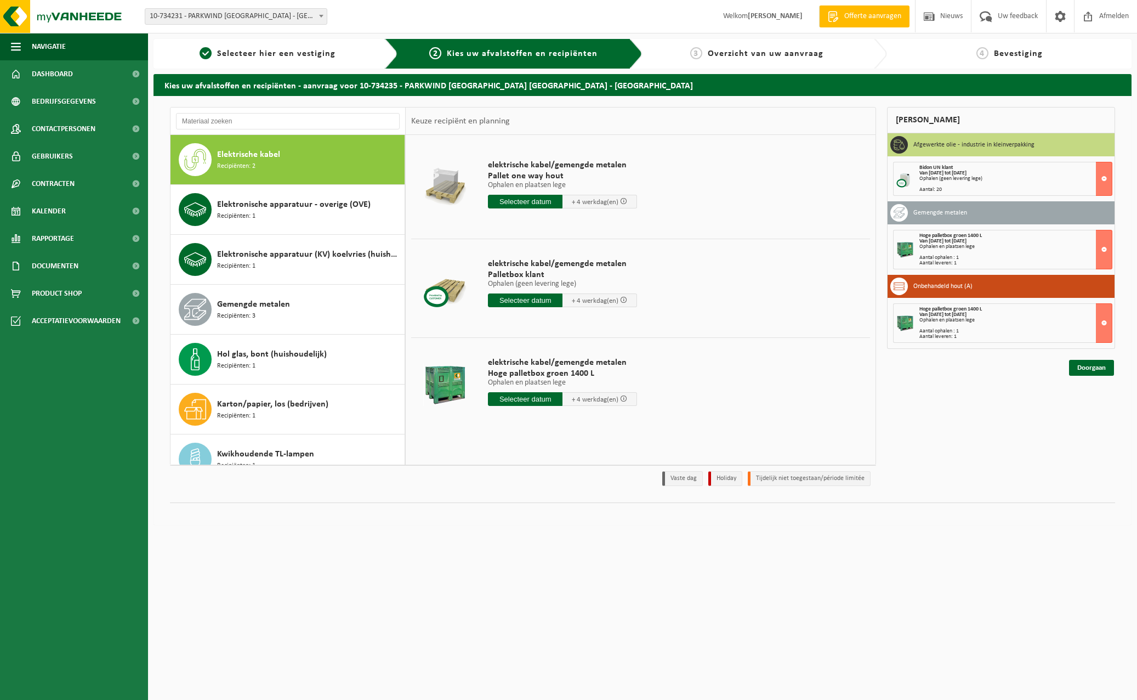
scroll to position [449, 0]
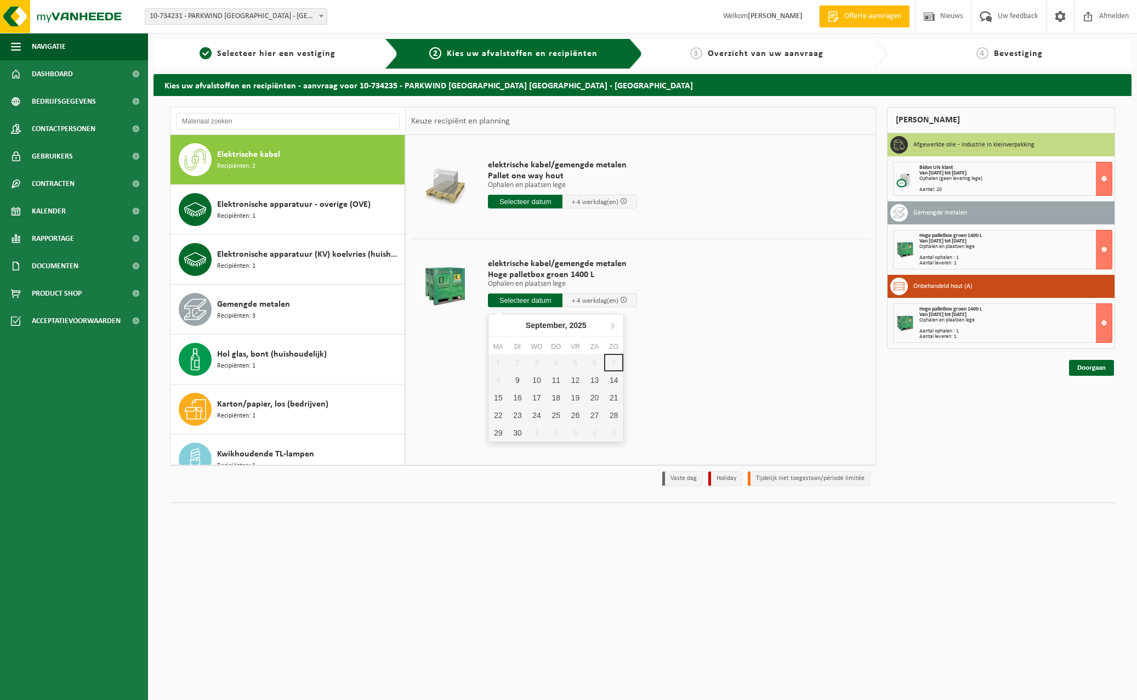
click at [509, 302] on input "text" at bounding box center [525, 300] width 75 height 14
click at [514, 384] on div "9" at bounding box center [517, 380] width 19 height 18
type input "Van 2025-09-09"
type input "2025-09-09"
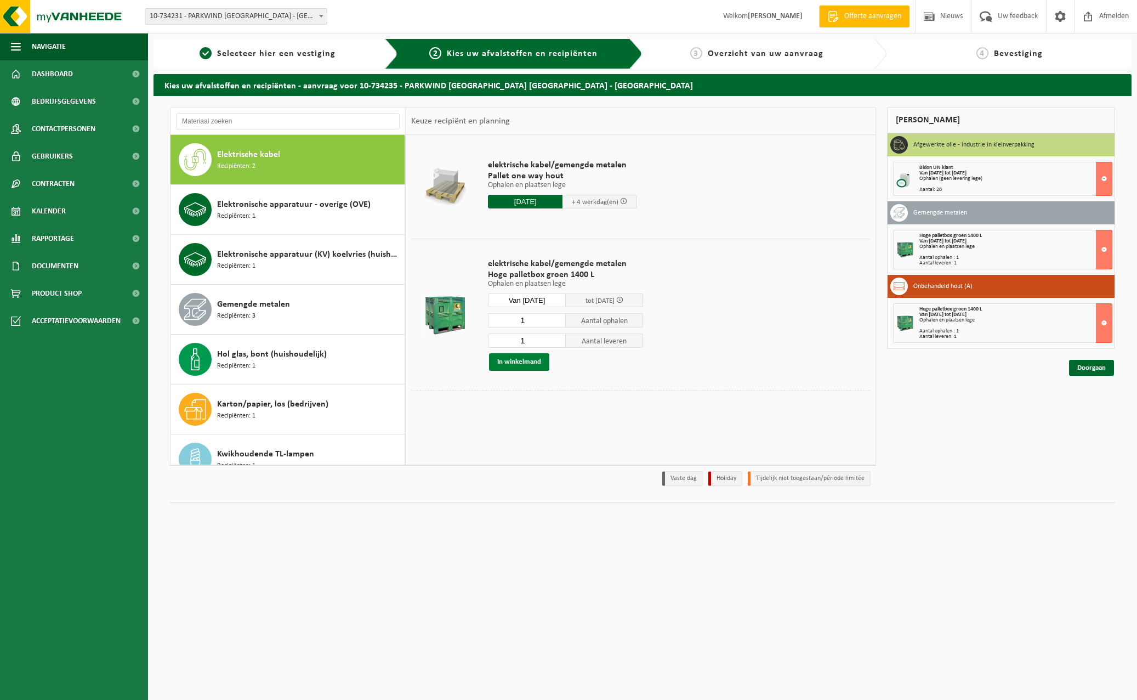
click at [526, 363] on button "In winkelmand" at bounding box center [519, 362] width 60 height 18
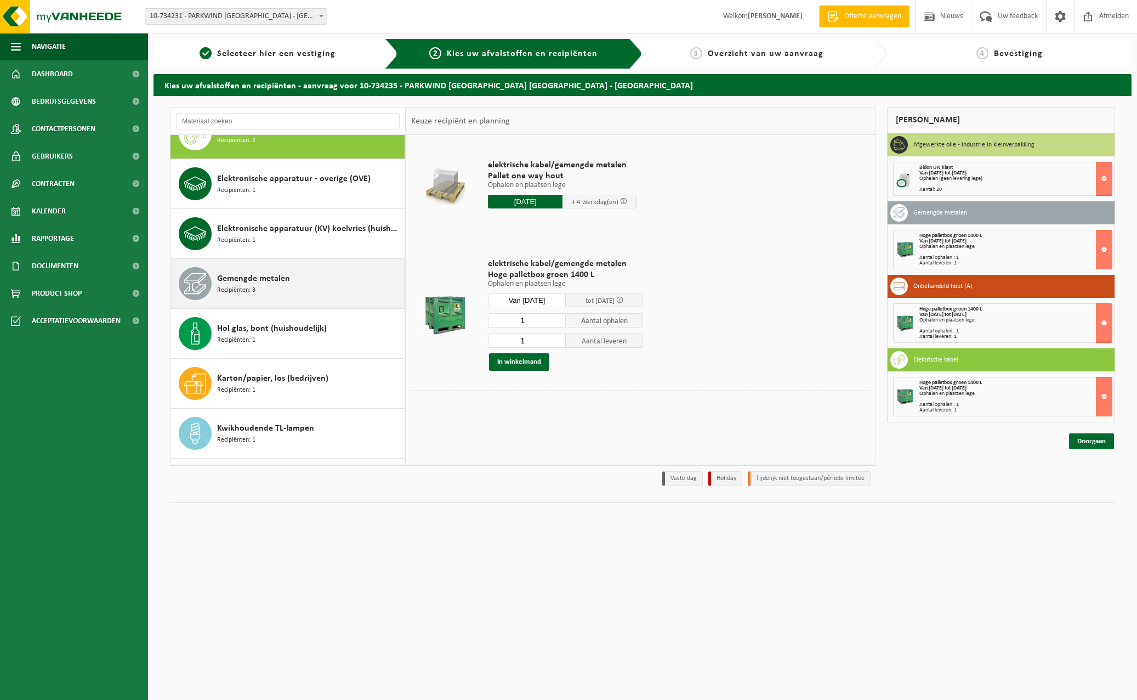
scroll to position [504, 0]
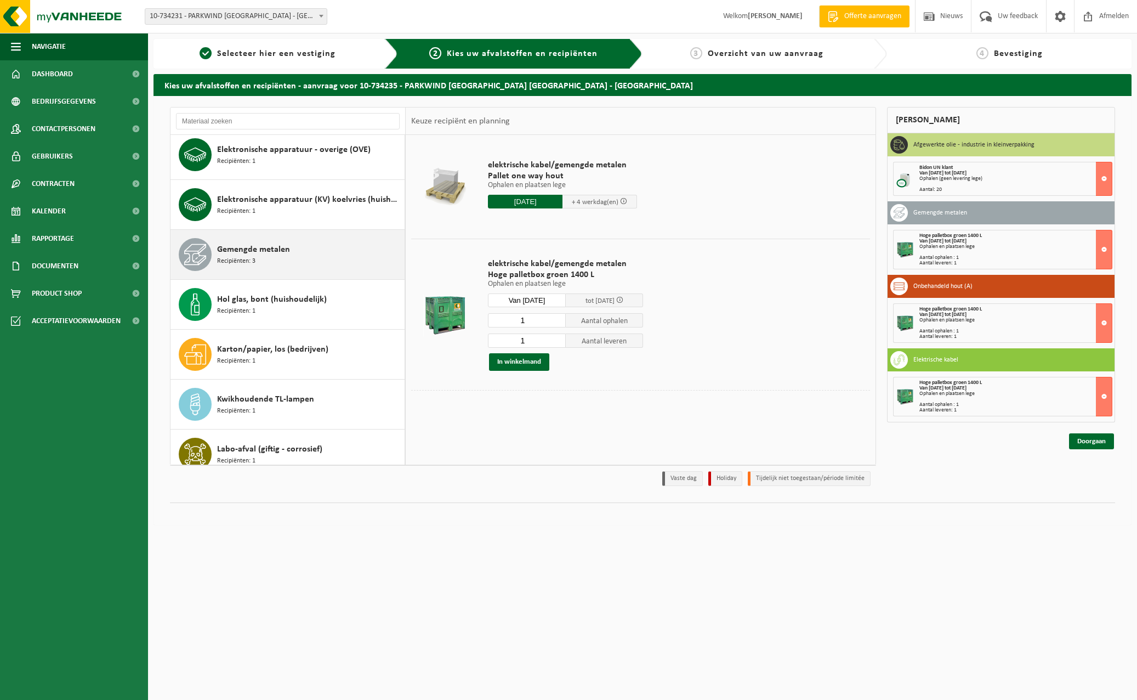
click at [267, 246] on span "Gemengde metalen" at bounding box center [253, 249] width 73 height 13
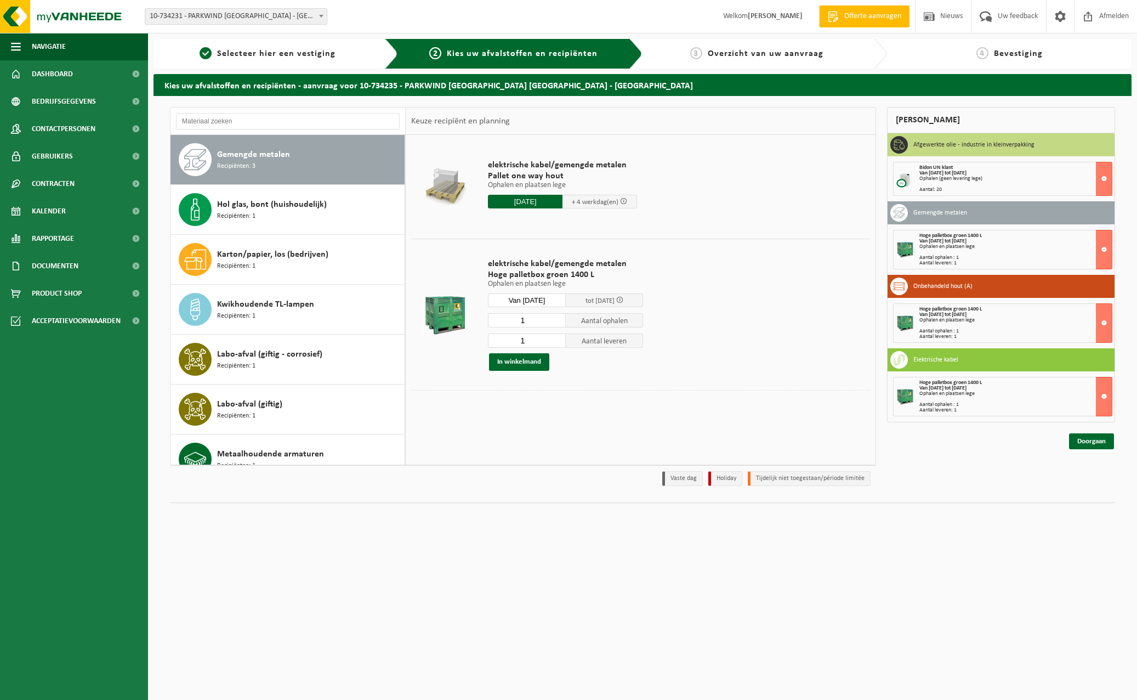
scroll to position [599, 0]
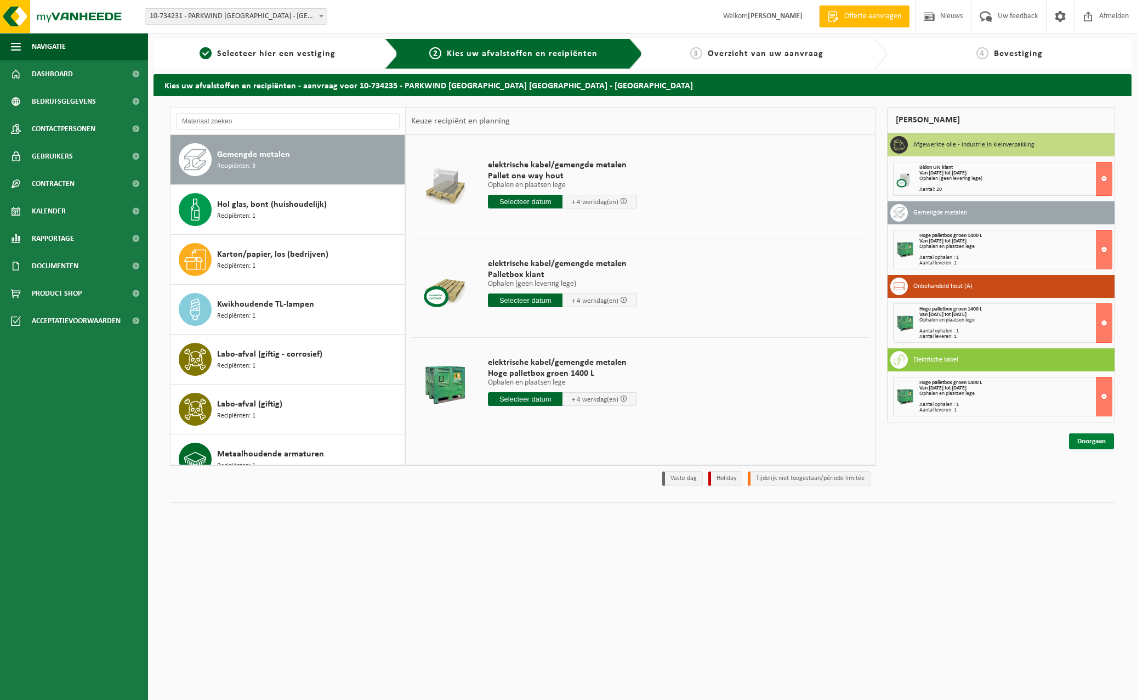
click at [968, 440] on link "Doorgaan" at bounding box center [1091, 441] width 45 height 16
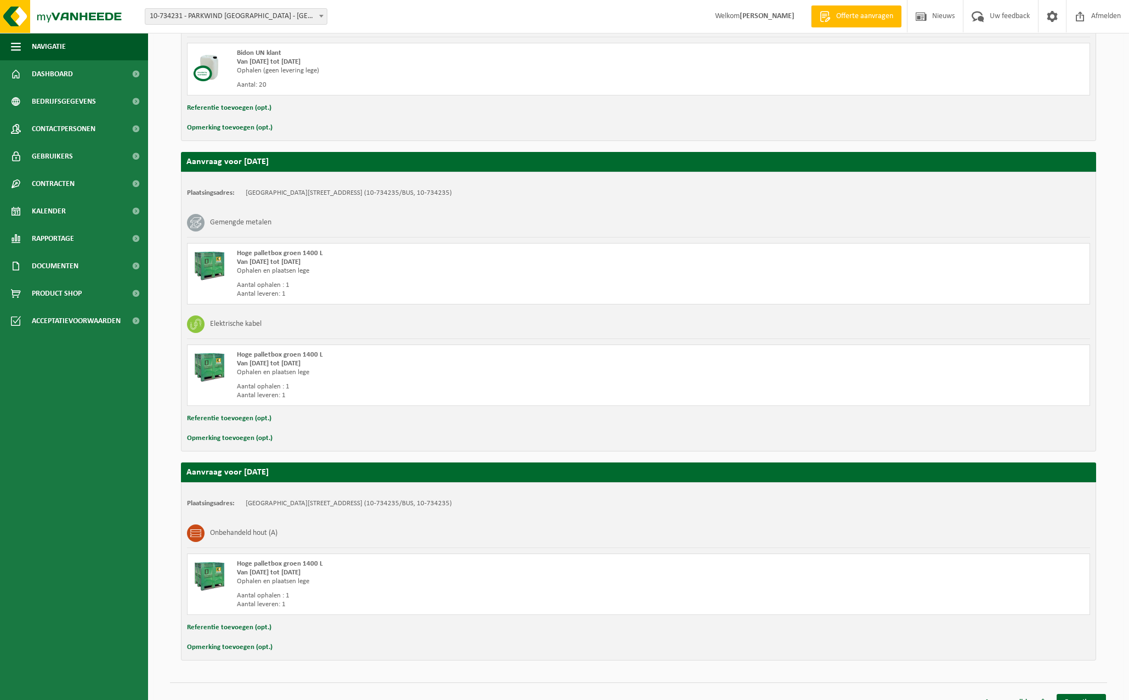
scroll to position [290, 0]
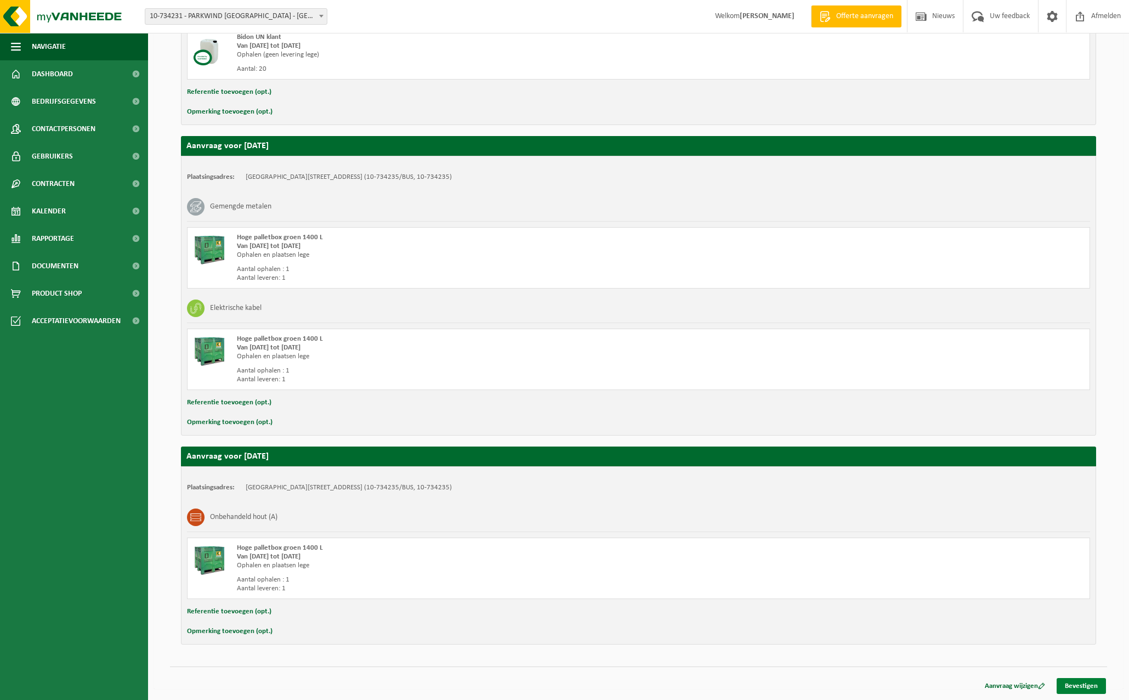
click at [1088, 682] on link "Bevestigen" at bounding box center [1081, 686] width 49 height 16
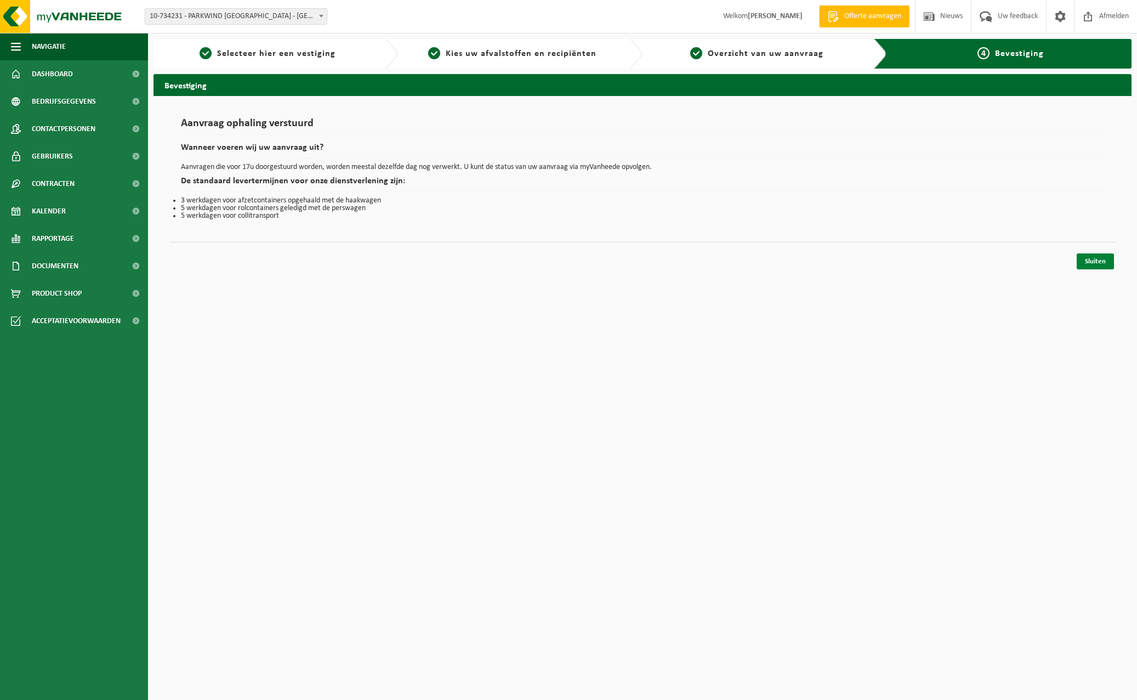
click at [1082, 258] on link "Sluiten" at bounding box center [1095, 261] width 37 height 16
